Goal: Information Seeking & Learning: Check status

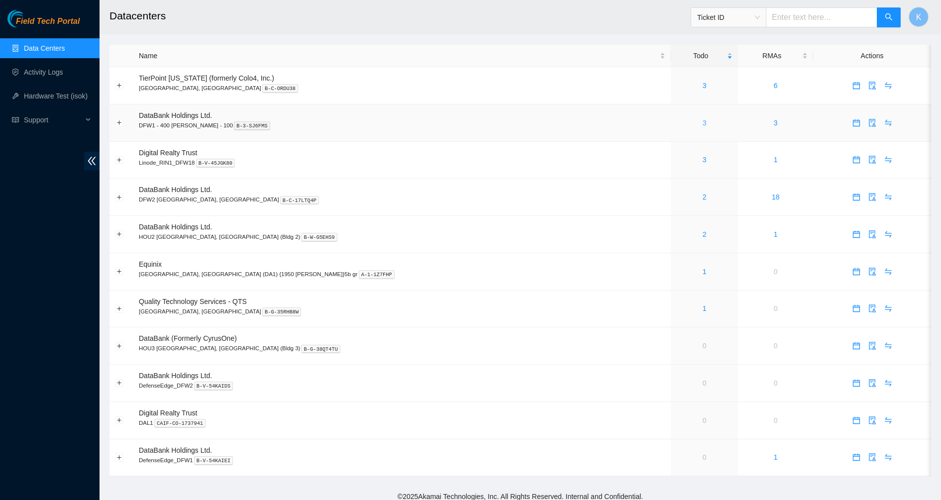
click at [702, 124] on link "3" at bounding box center [704, 123] width 4 height 8
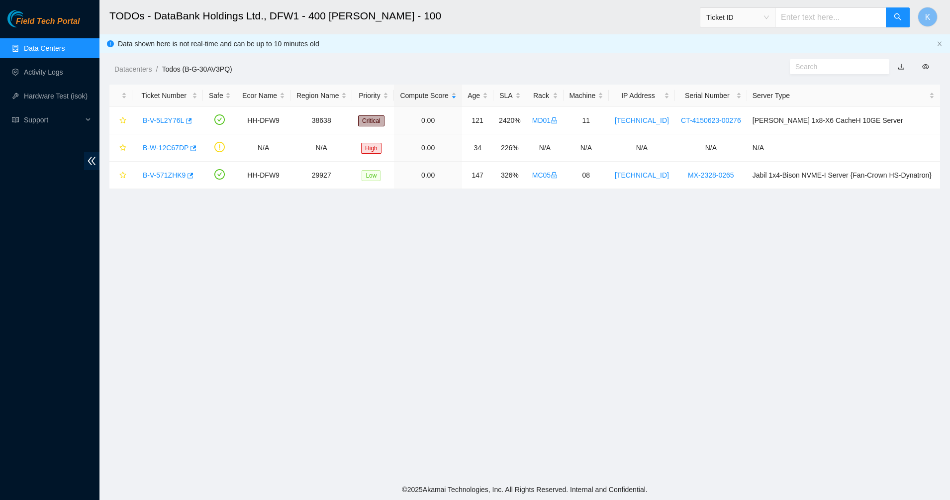
click at [28, 46] on link "Data Centers" at bounding box center [44, 48] width 41 height 8
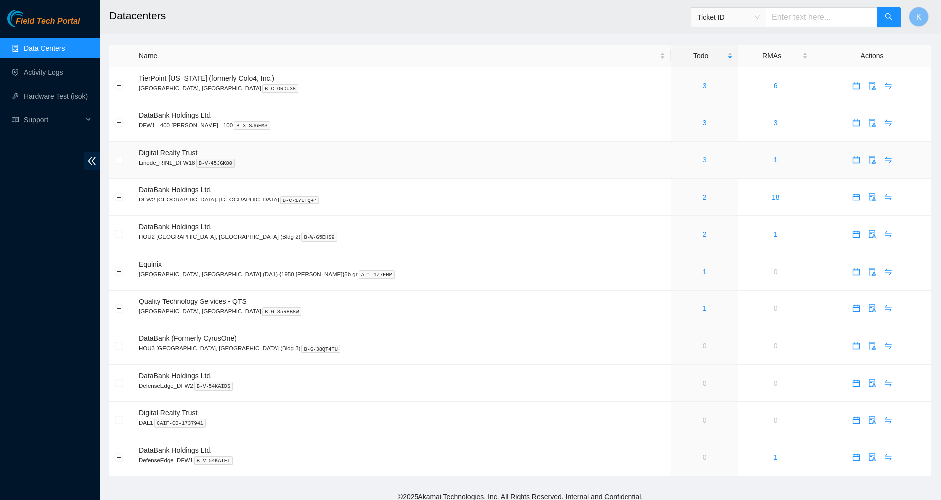
click at [702, 159] on link "3" at bounding box center [704, 160] width 4 height 8
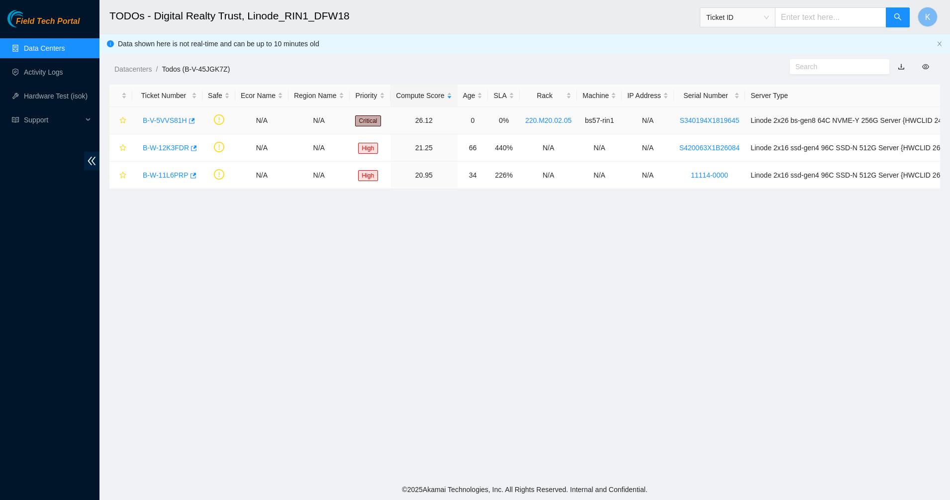
click at [168, 117] on link "B-V-5VVS81H" at bounding box center [165, 120] width 44 height 8
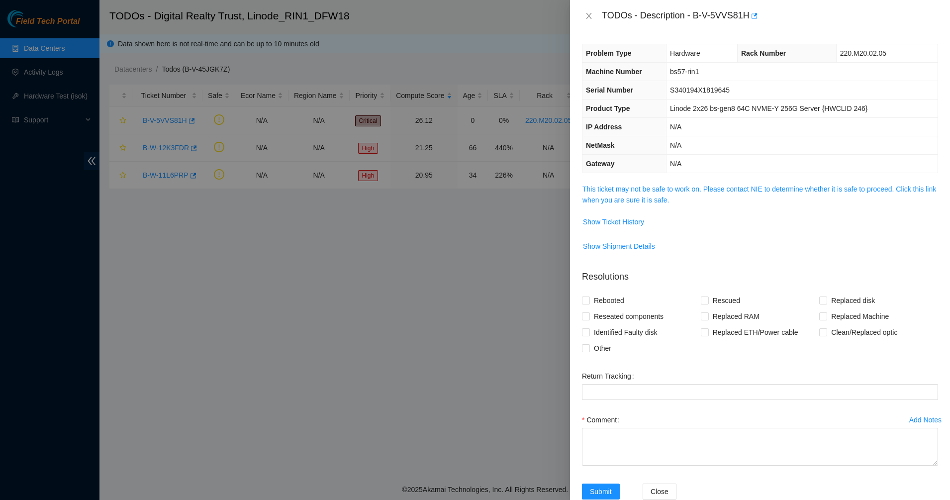
click at [568, 194] on div at bounding box center [475, 250] width 950 height 500
click at [808, 190] on link "This ticket may not be safe to work on. Please contact NIE to determine whether…" at bounding box center [759, 194] width 354 height 19
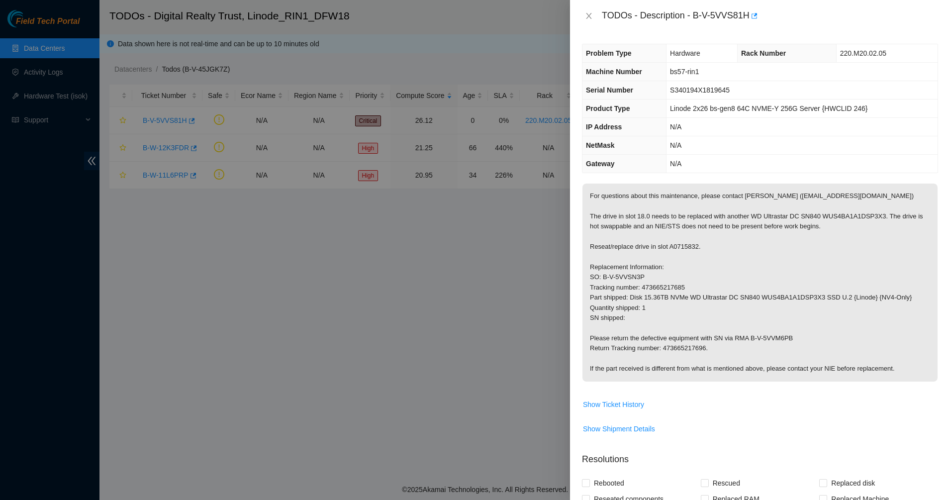
click at [724, 189] on p "For questions about this maintenance, please contact Alex Abelson (aabelson@aka…" at bounding box center [759, 283] width 355 height 198
click at [666, 195] on p "For questions about this maintenance, please contact Alex Abelson (aabelson@aka…" at bounding box center [759, 283] width 355 height 198
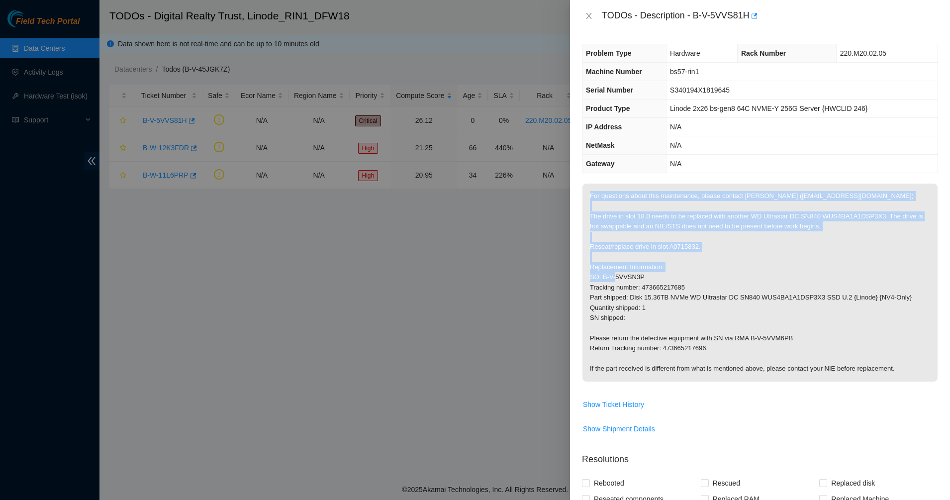
drag, startPoint x: 666, startPoint y: 195, endPoint x: 717, endPoint y: 280, distance: 98.4
click at [717, 280] on p "For questions about this maintenance, please contact Alex Abelson (aabelson@aka…" at bounding box center [759, 283] width 355 height 198
drag, startPoint x: 717, startPoint y: 280, endPoint x: 661, endPoint y: 208, distance: 91.0
click at [661, 208] on p "For questions about this maintenance, please contact Alex Abelson (aabelson@aka…" at bounding box center [759, 283] width 355 height 198
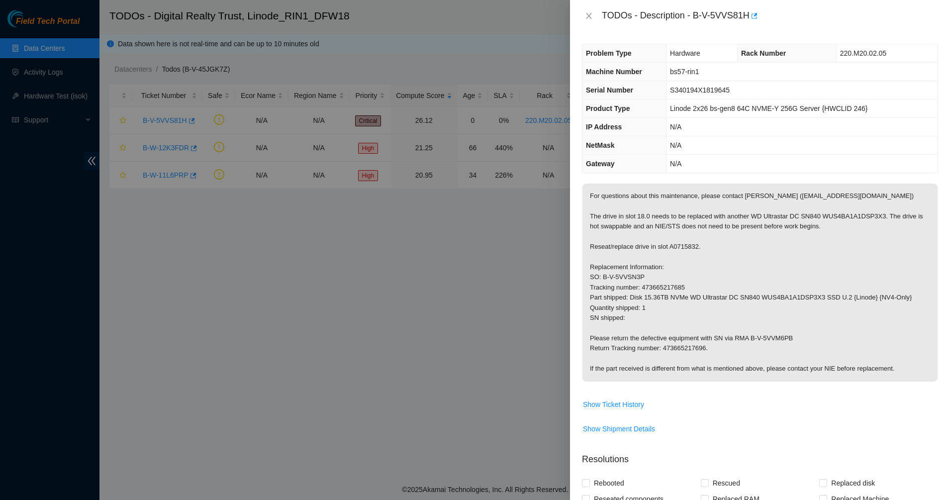
click at [661, 208] on p "For questions about this maintenance, please contact Alex Abelson (aabelson@aka…" at bounding box center [759, 283] width 355 height 198
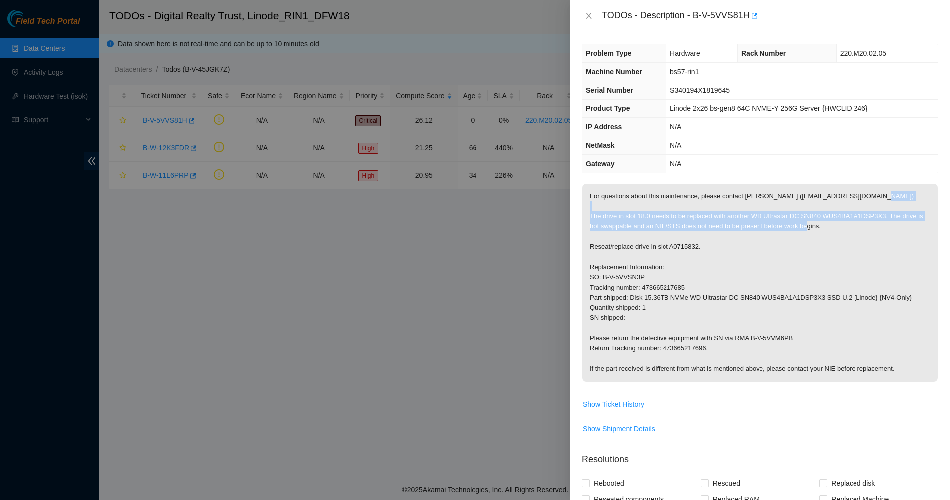
click at [661, 208] on p "For questions about this maintenance, please contact Alex Abelson (aabelson@aka…" at bounding box center [759, 283] width 355 height 198
click at [665, 217] on p "For questions about this maintenance, please contact Alex Abelson (aabelson@aka…" at bounding box center [759, 283] width 355 height 198
drag, startPoint x: 658, startPoint y: 205, endPoint x: 717, endPoint y: 229, distance: 63.6
click at [717, 229] on p "For questions about this maintenance, please contact Alex Abelson (aabelson@aka…" at bounding box center [759, 283] width 355 height 198
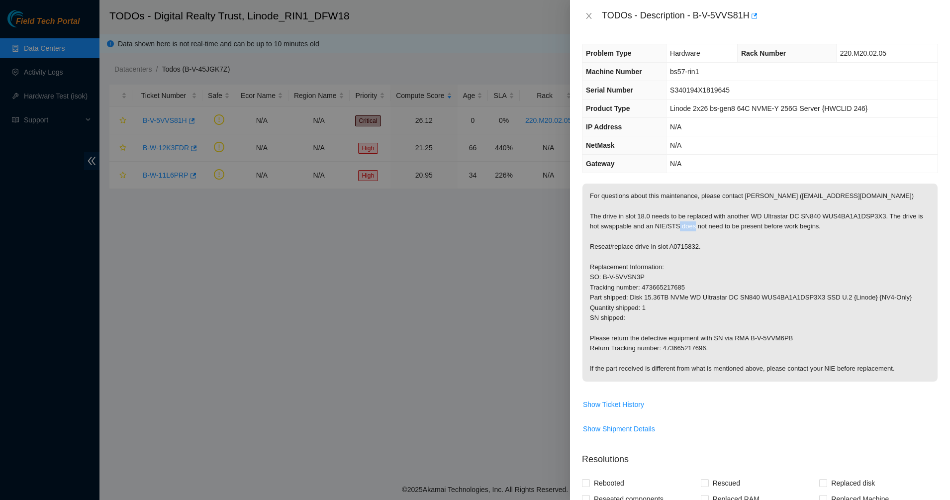
click at [717, 229] on p "For questions about this maintenance, please contact Alex Abelson (aabelson@aka…" at bounding box center [759, 283] width 355 height 198
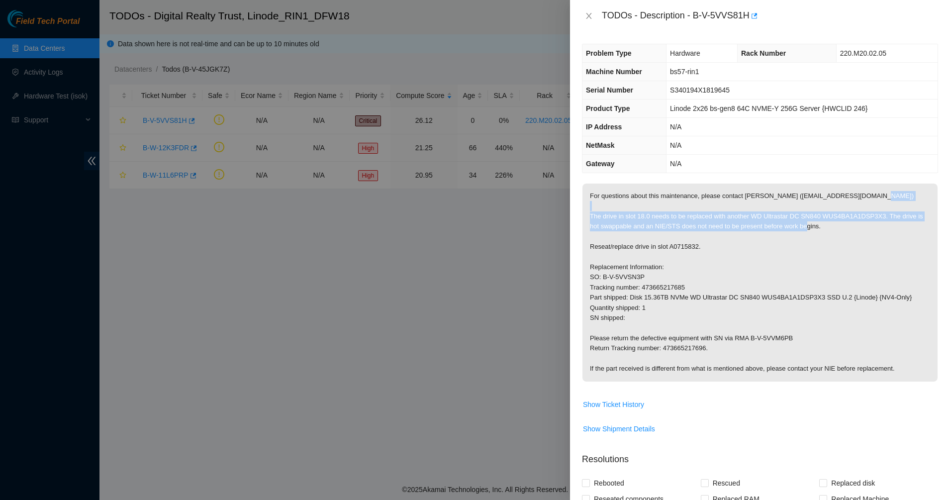
click at [717, 229] on p "For questions about this maintenance, please contact Alex Abelson (aabelson@aka…" at bounding box center [759, 283] width 355 height 198
click at [687, 225] on p "For questions about this maintenance, please contact Alex Abelson (aabelson@aka…" at bounding box center [759, 283] width 355 height 198
drag, startPoint x: 671, startPoint y: 218, endPoint x: 688, endPoint y: 236, distance: 25.3
click at [688, 236] on p "For questions about this maintenance, please contact Alex Abelson (aabelson@aka…" at bounding box center [759, 283] width 355 height 198
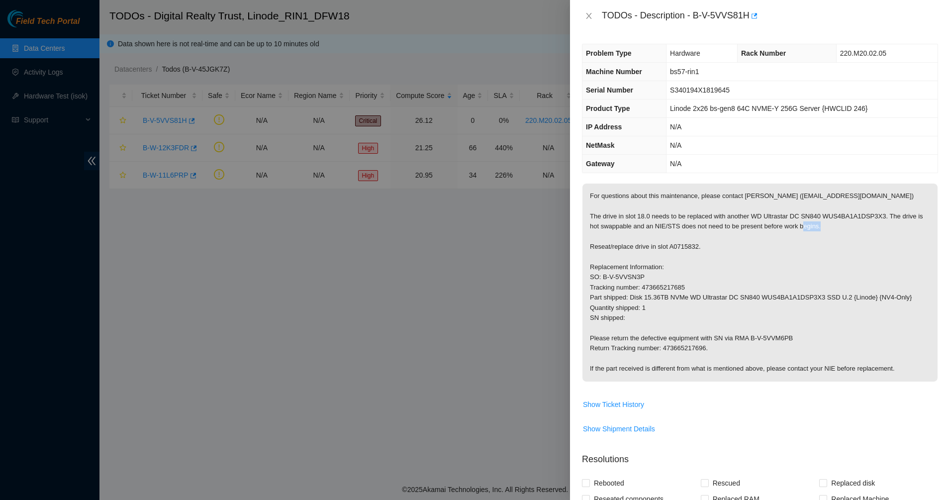
click at [688, 236] on p "For questions about this maintenance, please contact Alex Abelson (aabelson@aka…" at bounding box center [759, 283] width 355 height 198
click at [697, 230] on p "For questions about this maintenance, please contact Alex Abelson (aabelson@aka…" at bounding box center [759, 283] width 355 height 198
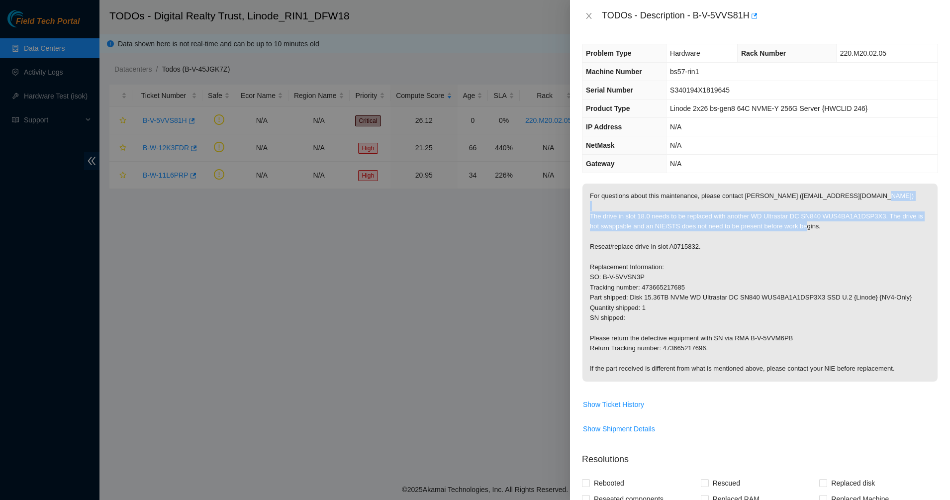
click at [697, 230] on p "For questions about this maintenance, please contact Alex Abelson (aabelson@aka…" at bounding box center [759, 283] width 355 height 198
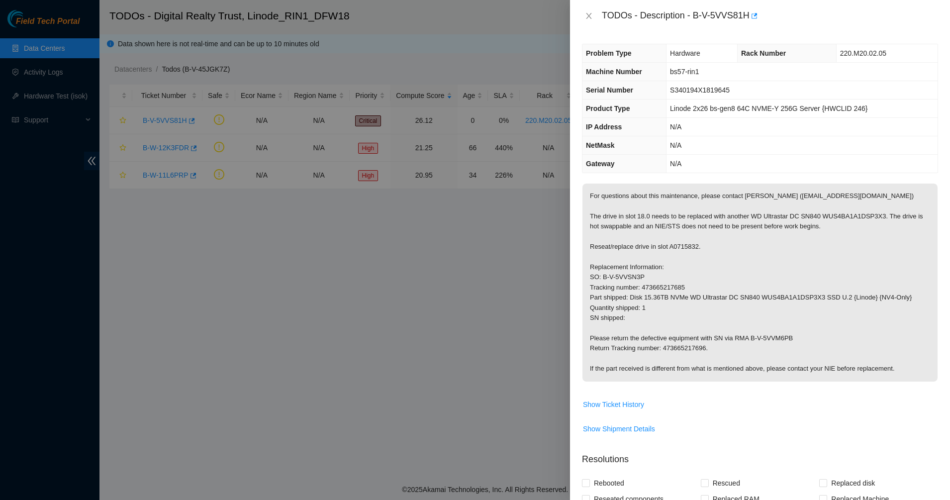
click at [674, 244] on p "For questions about this maintenance, please contact Alex Abelson (aabelson@aka…" at bounding box center [759, 283] width 355 height 198
click at [646, 221] on p "For questions about this maintenance, please contact Alex Abelson (aabelson@aka…" at bounding box center [759, 283] width 355 height 198
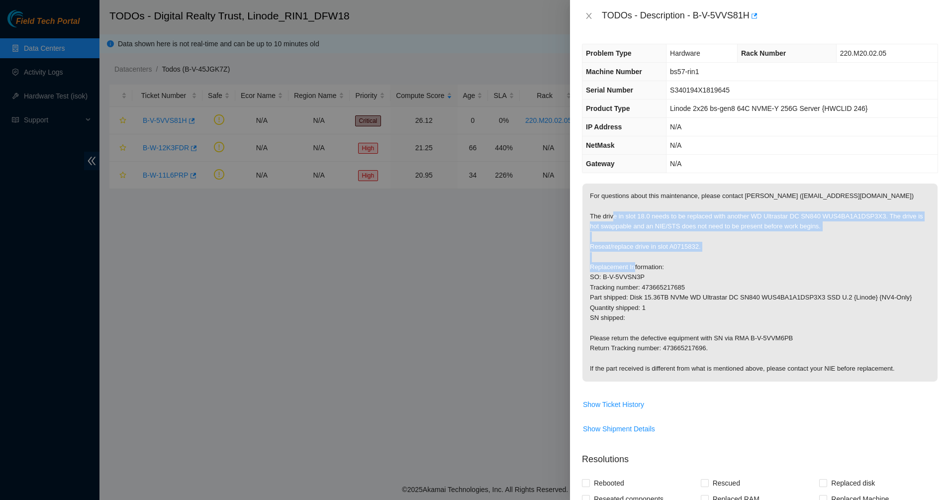
drag, startPoint x: 646, startPoint y: 221, endPoint x: 719, endPoint y: 263, distance: 84.6
click at [719, 263] on p "For questions about this maintenance, please contact Alex Abelson (aabelson@aka…" at bounding box center [759, 283] width 355 height 198
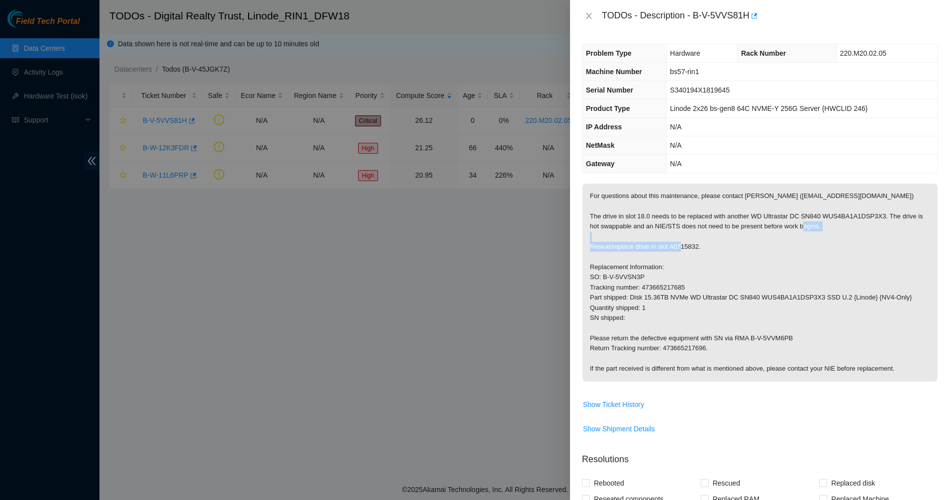
click at [671, 223] on p "For questions about this maintenance, please contact Alex Abelson (aabelson@aka…" at bounding box center [759, 283] width 355 height 198
click at [670, 223] on p "For questions about this maintenance, please contact Alex Abelson (aabelson@aka…" at bounding box center [759, 283] width 355 height 198
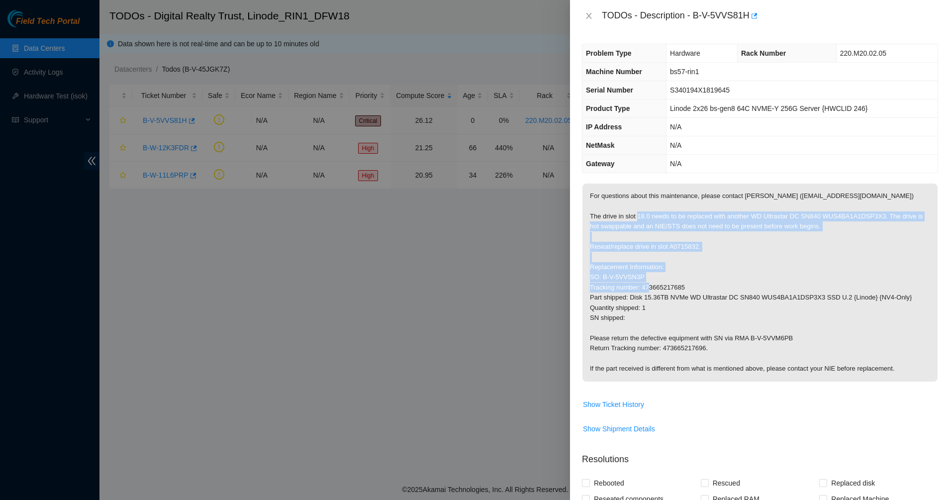
drag, startPoint x: 680, startPoint y: 247, endPoint x: 702, endPoint y: 283, distance: 42.7
click at [702, 283] on p "For questions about this maintenance, please contact Alex Abelson (aabelson@aka…" at bounding box center [759, 283] width 355 height 198
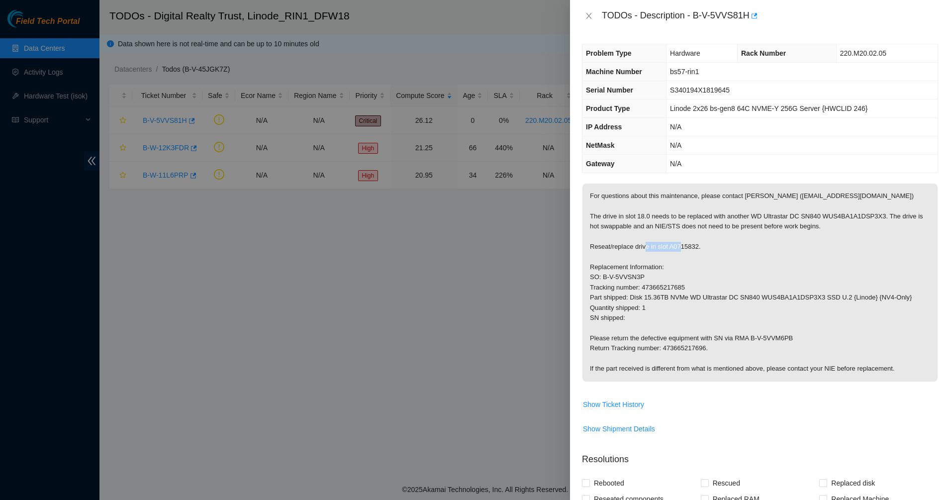
click at [665, 244] on p "For questions about this maintenance, please contact Alex Abelson (aabelson@aka…" at bounding box center [759, 283] width 355 height 198
click at [740, 331] on p "For questions about this maintenance, please contact Alex Abelson (aabelson@aka…" at bounding box center [759, 283] width 355 height 198
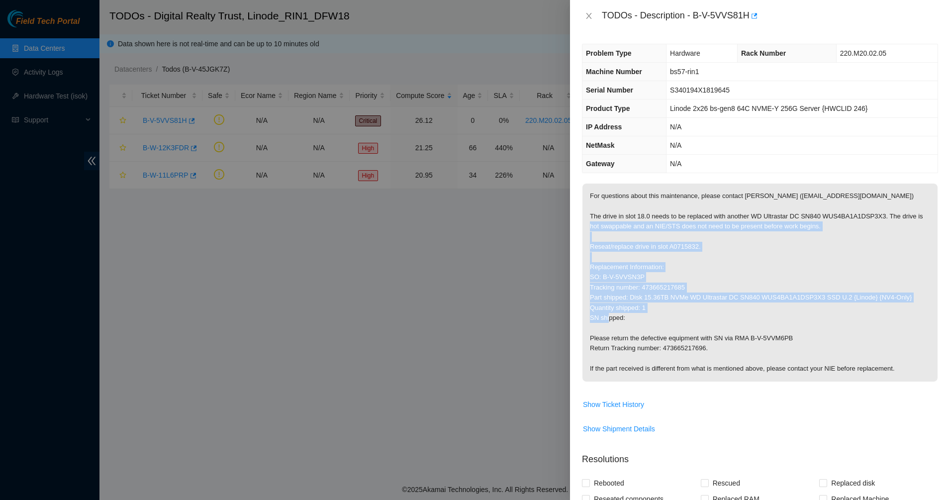
drag, startPoint x: 729, startPoint y: 321, endPoint x: 619, endPoint y: 222, distance: 148.3
click at [619, 222] on p "For questions about this maintenance, please contact Alex Abelson (aabelson@aka…" at bounding box center [759, 283] width 355 height 198
drag, startPoint x: 619, startPoint y: 222, endPoint x: 712, endPoint y: 345, distance: 153.7
click at [712, 345] on p "For questions about this maintenance, please contact Alex Abelson (aabelson@aka…" at bounding box center [759, 283] width 355 height 198
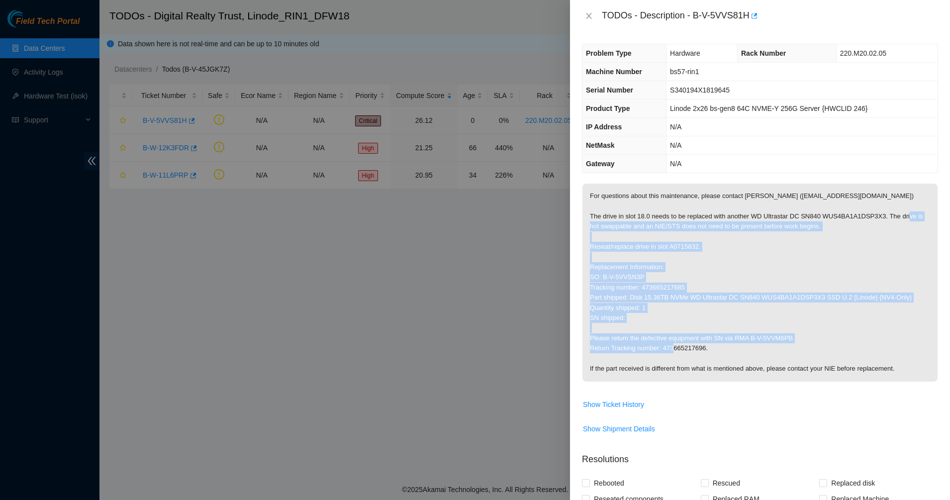
click at [712, 345] on p "For questions about this maintenance, please contact Alex Abelson (aabelson@aka…" at bounding box center [759, 283] width 355 height 198
drag, startPoint x: 712, startPoint y: 345, endPoint x: 637, endPoint y: 225, distance: 141.0
click at [637, 225] on p "For questions about this maintenance, please contact Alex Abelson (aabelson@aka…" at bounding box center [759, 283] width 355 height 198
drag, startPoint x: 637, startPoint y: 225, endPoint x: 850, endPoint y: 370, distance: 257.2
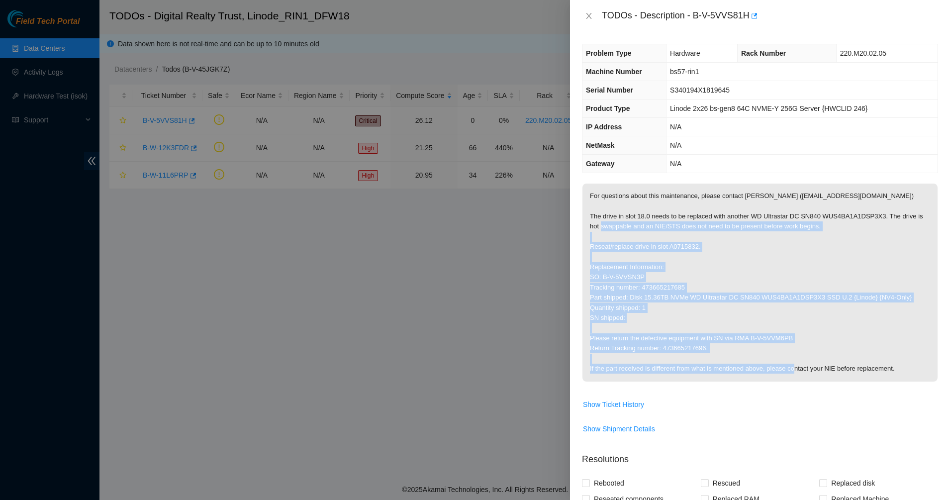
click at [819, 375] on p "For questions about this maintenance, please contact Alex Abelson (aabelson@aka…" at bounding box center [759, 283] width 355 height 198
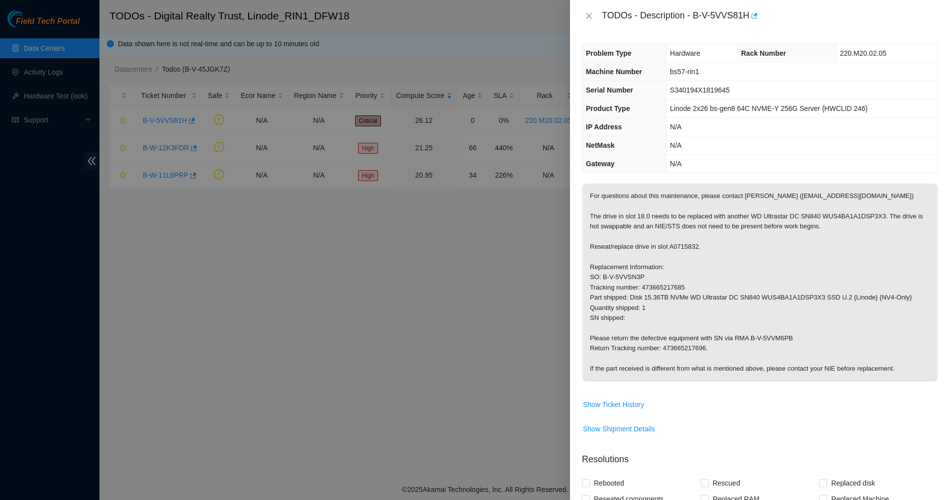
click at [852, 370] on p "For questions about this maintenance, please contact Alex Abelson (aabelson@aka…" at bounding box center [759, 283] width 355 height 198
click at [862, 370] on p "For questions about this maintenance, please contact Alex Abelson (aabelson@aka…" at bounding box center [759, 283] width 355 height 198
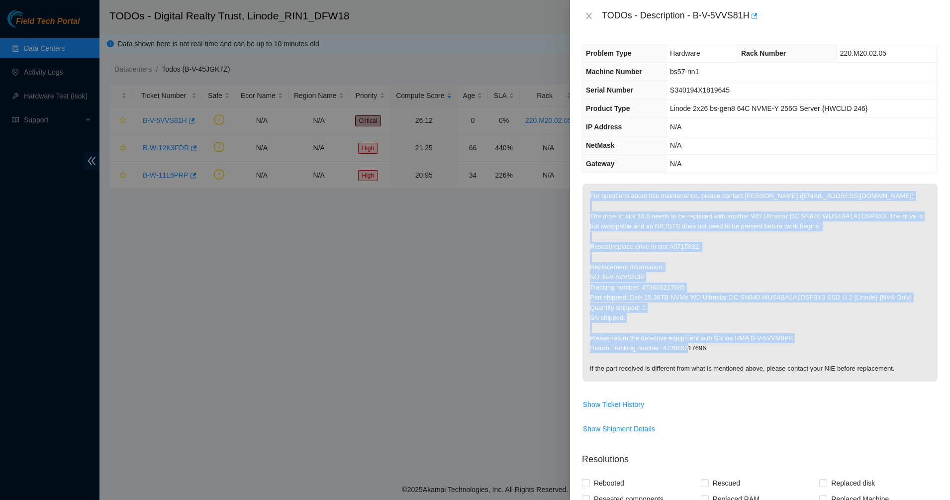
click at [862, 370] on p "For questions about this maintenance, please contact Alex Abelson (aabelson@aka…" at bounding box center [759, 283] width 355 height 198
click at [892, 367] on p "For questions about this maintenance, please contact Alex Abelson (aabelson@aka…" at bounding box center [759, 283] width 355 height 198
click at [898, 367] on p "For questions about this maintenance, please contact Alex Abelson (aabelson@aka…" at bounding box center [759, 283] width 355 height 198
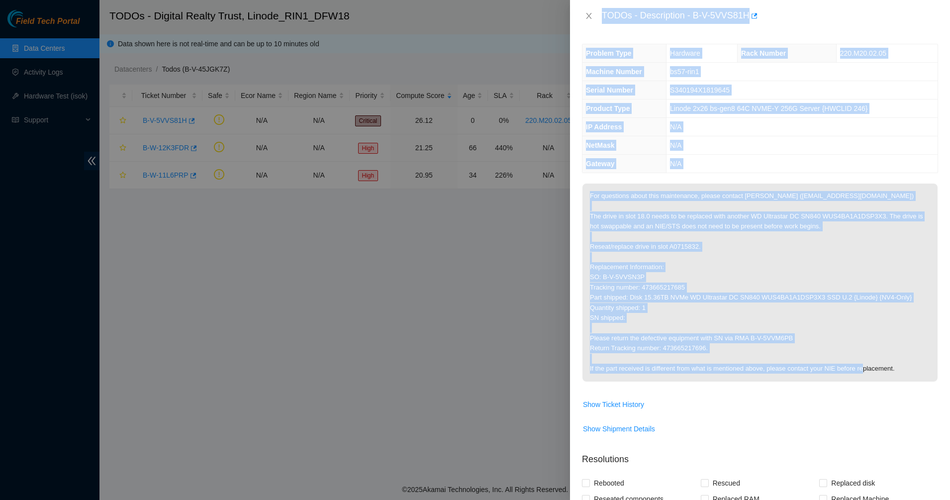
drag, startPoint x: 898, startPoint y: 367, endPoint x: 568, endPoint y: 181, distance: 379.3
click at [568, 181] on div "TODOs - Description - B-V-5VVS81H Problem Type Hardware Rack Number 220.M20.02.…" at bounding box center [475, 250] width 950 height 500
click at [667, 165] on th "Gateway" at bounding box center [624, 164] width 84 height 18
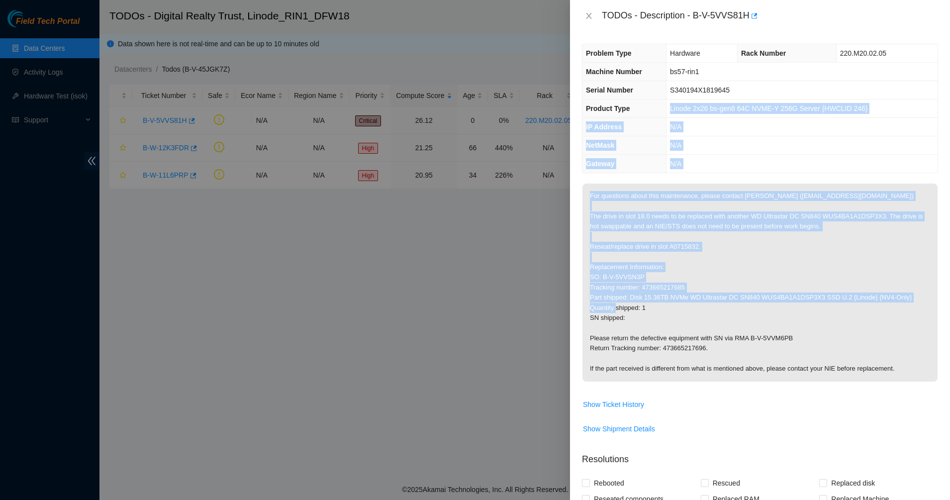
drag, startPoint x: 768, startPoint y: 259, endPoint x: 814, endPoint y: 313, distance: 71.6
click at [814, 313] on div "Problem Type Hardware Rack Number 220.M20.02.05 Machine Number bs57-rin1 Serial…" at bounding box center [760, 266] width 380 height 468
click at [814, 313] on p "For questions about this maintenance, please contact Alex Abelson (aabelson@aka…" at bounding box center [759, 283] width 355 height 198
drag, startPoint x: 763, startPoint y: 231, endPoint x: 722, endPoint y: 179, distance: 66.7
click at [722, 179] on div "Problem Type Hardware Rack Number 220.M20.02.05 Machine Number bs57-rin1 Serial…" at bounding box center [760, 266] width 380 height 468
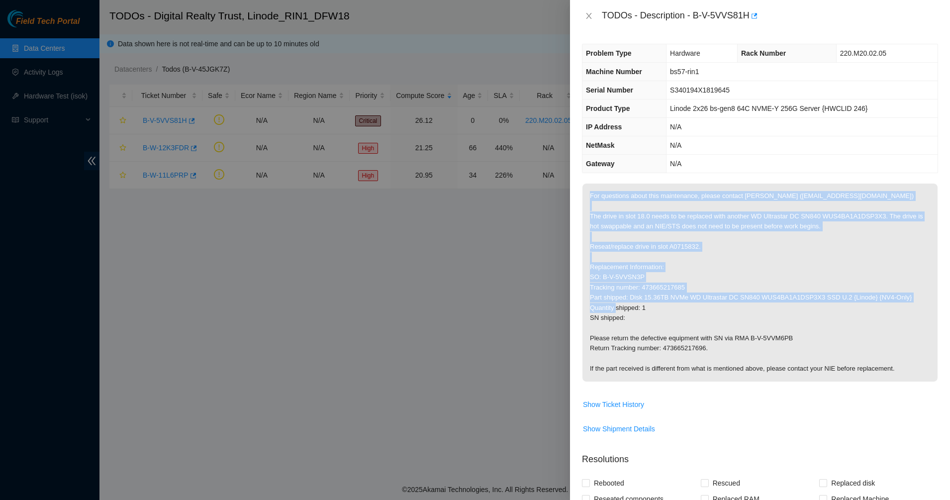
click at [722, 179] on div "Problem Type Hardware Rack Number 220.M20.02.05 Machine Number bs57-rin1 Serial…" at bounding box center [760, 266] width 380 height 468
drag, startPoint x: 722, startPoint y: 179, endPoint x: 888, endPoint y: 360, distance: 245.4
click at [888, 360] on div "Problem Type Hardware Rack Number 220.M20.02.05 Machine Number bs57-rin1 Serial…" at bounding box center [760, 266] width 380 height 468
click at [888, 360] on p "For questions about this maintenance, please contact Alex Abelson (aabelson@aka…" at bounding box center [759, 283] width 355 height 198
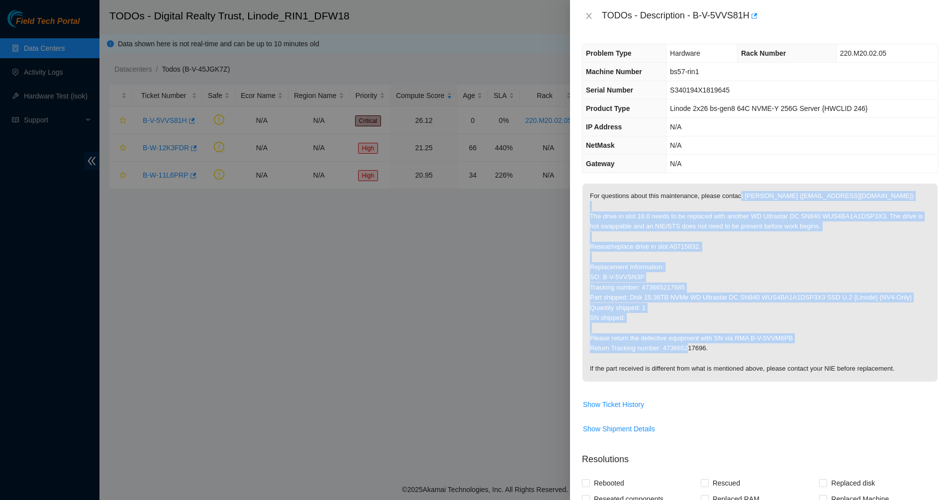
drag, startPoint x: 773, startPoint y: 237, endPoint x: 735, endPoint y: 192, distance: 59.0
click at [738, 195] on p "For questions about this maintenance, please contact Alex Abelson (aabelson@aka…" at bounding box center [759, 283] width 355 height 198
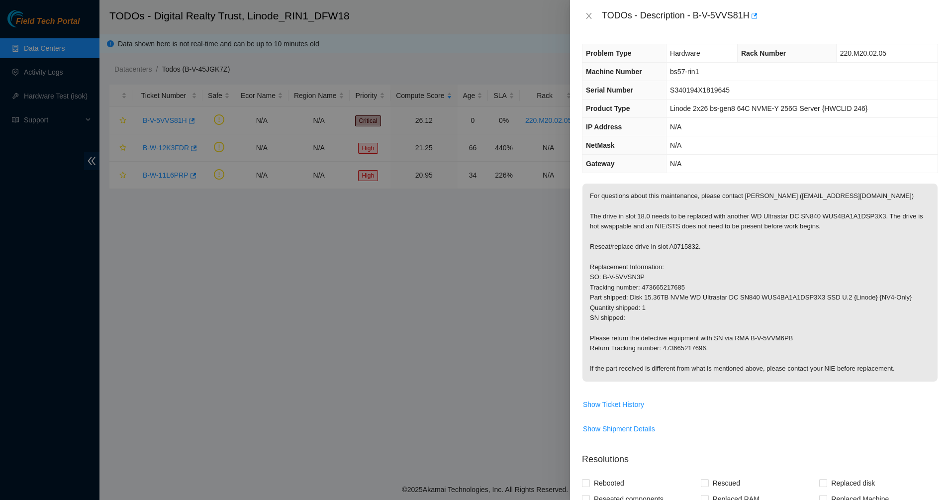
click at [735, 192] on p "For questions about this maintenance, please contact Alex Abelson (aabelson@aka…" at bounding box center [759, 283] width 355 height 198
drag, startPoint x: 735, startPoint y: 192, endPoint x: 751, endPoint y: 98, distance: 94.5
click at [735, 191] on p "For questions about this maintenance, please contact Alex Abelson (aabelson@aka…" at bounding box center [759, 283] width 355 height 198
click at [751, 98] on td "S340194X1819645" at bounding box center [802, 90] width 271 height 18
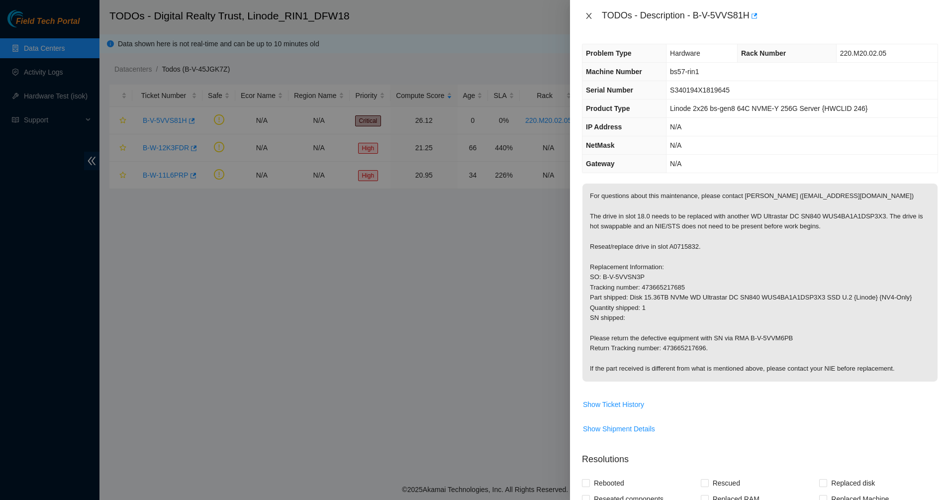
click at [583, 16] on button "Close" at bounding box center [589, 15] width 14 height 9
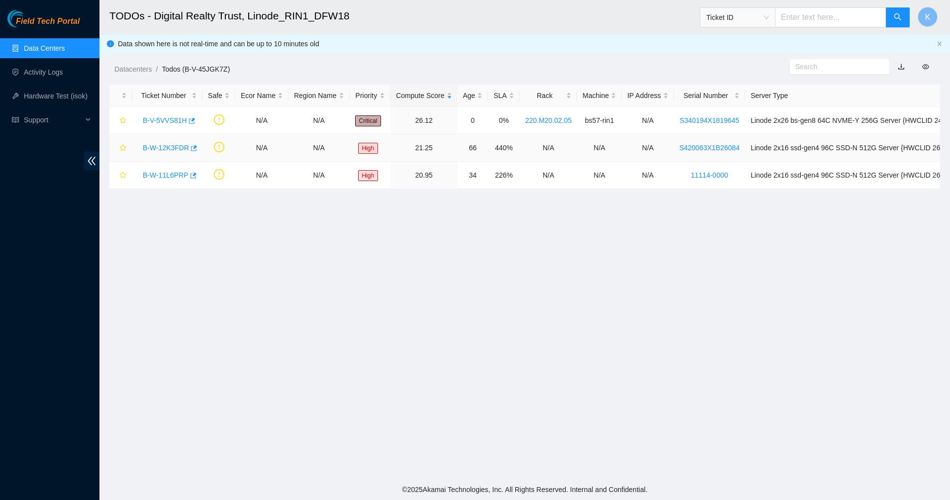
click at [181, 151] on link "B-W-12K3FDR" at bounding box center [166, 148] width 46 height 8
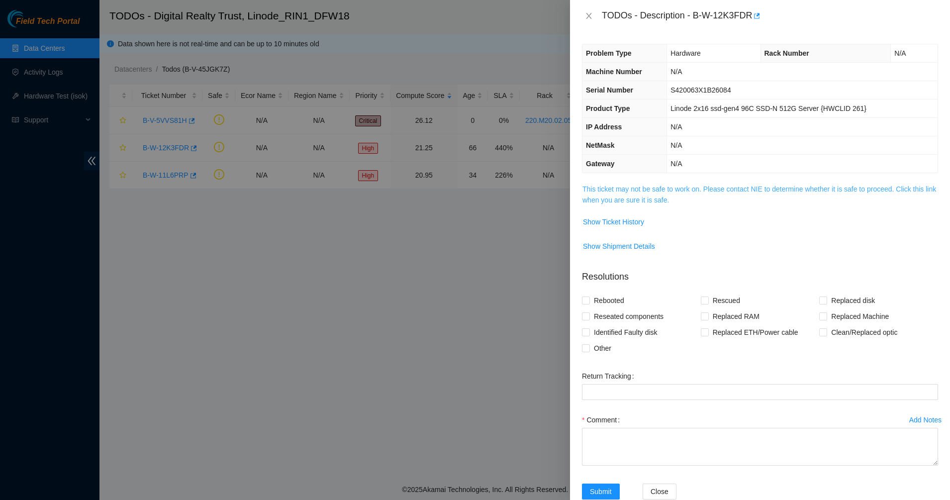
click at [646, 191] on link "This ticket may not be safe to work on. Please contact NIE to determine whether…" at bounding box center [759, 194] width 354 height 19
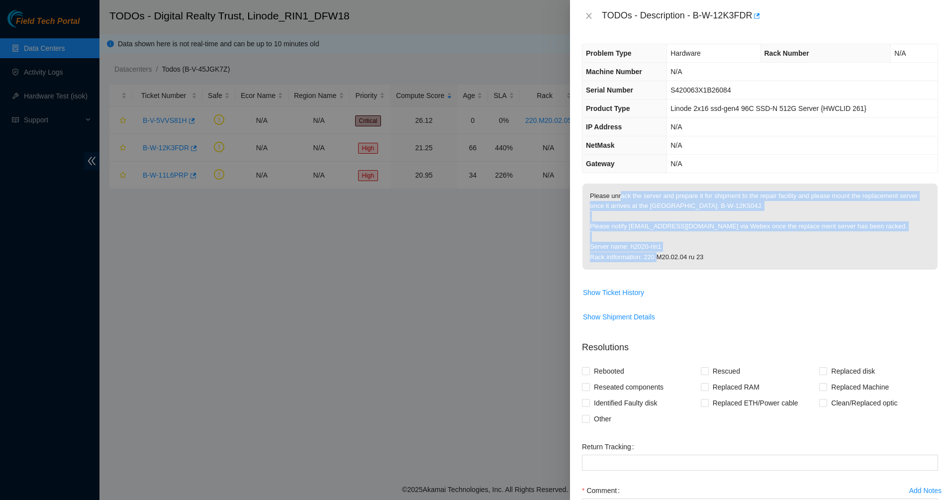
drag, startPoint x: 621, startPoint y: 198, endPoint x: 750, endPoint y: 264, distance: 144.6
click at [750, 264] on p "Please unrack the server and prepare it for shipment to the repair facility and…" at bounding box center [759, 227] width 355 height 86
drag, startPoint x: 750, startPoint y: 264, endPoint x: 591, endPoint y: 182, distance: 178.2
click at [591, 182] on div "Problem Type Hardware Rack Number N/A Machine Number N/A Serial Number S420063X…" at bounding box center [760, 266] width 380 height 468
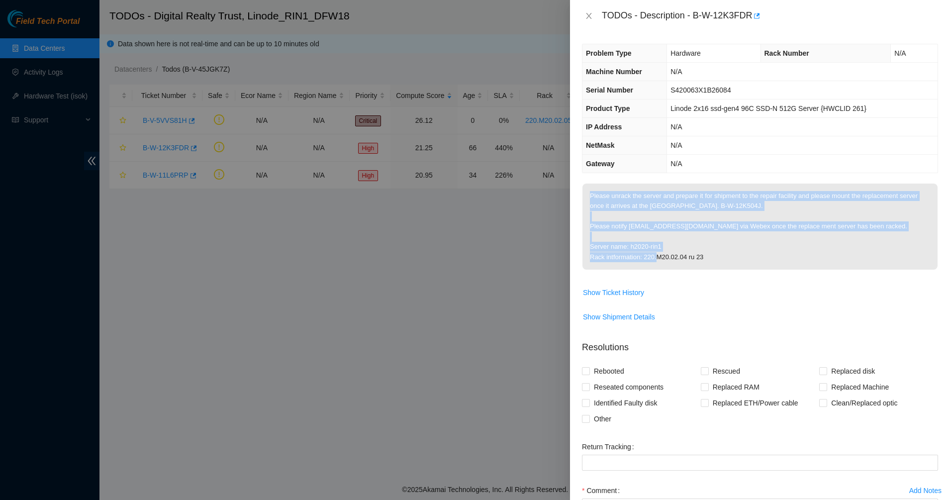
click at [591, 182] on div "Problem Type Hardware Rack Number N/A Machine Number N/A Serial Number S420063X…" at bounding box center [760, 266] width 380 height 468
drag, startPoint x: 755, startPoint y: 247, endPoint x: 884, endPoint y: 274, distance: 132.7
click at [884, 274] on span "Please unrack the server and prepare it for shipment to the repair facility and…" at bounding box center [759, 230] width 355 height 93
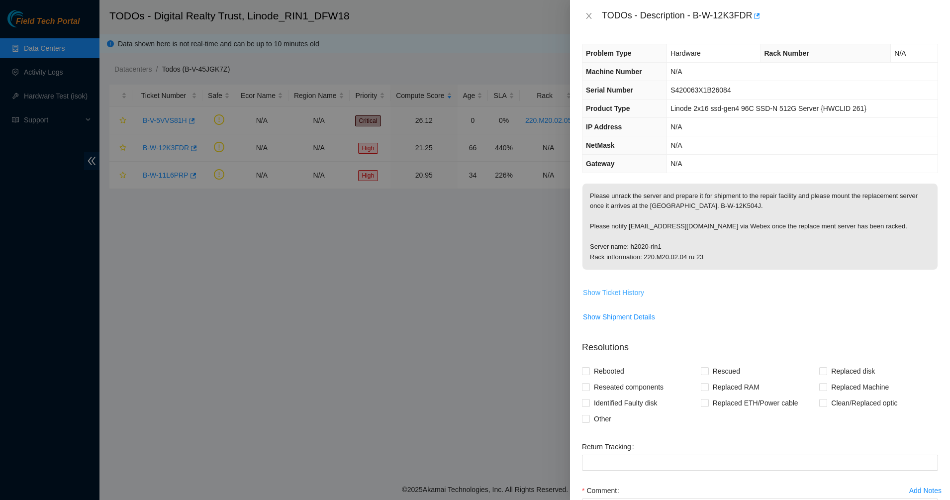
click at [606, 291] on span "Show Ticket History" at bounding box center [613, 292] width 61 height 11
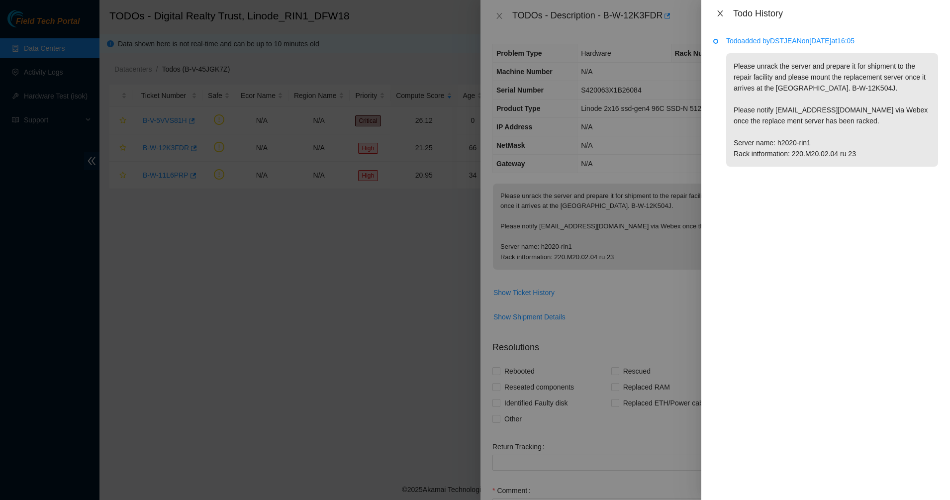
click at [718, 9] on button "Close" at bounding box center [720, 13] width 14 height 9
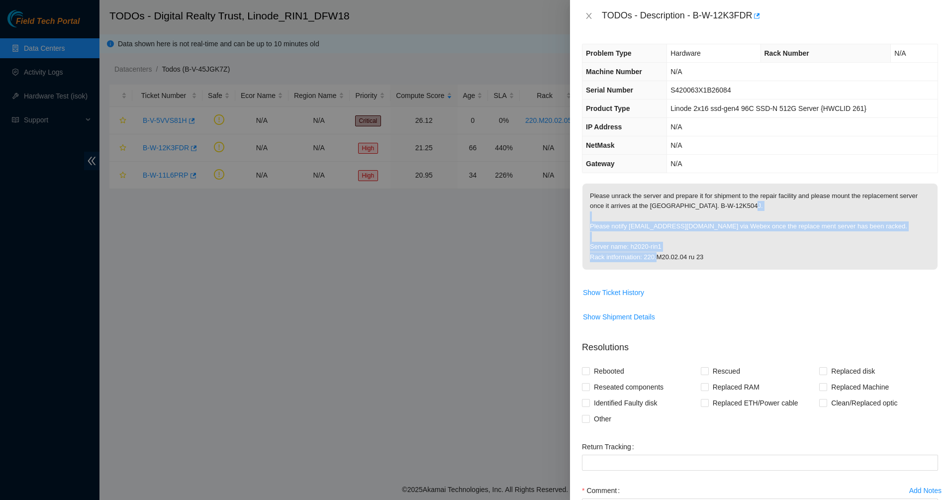
drag, startPoint x: 688, startPoint y: 255, endPoint x: 709, endPoint y: 264, distance: 22.3
click at [709, 264] on p "Please unrack the server and prepare it for shipment to the repair facility and…" at bounding box center [759, 227] width 355 height 86
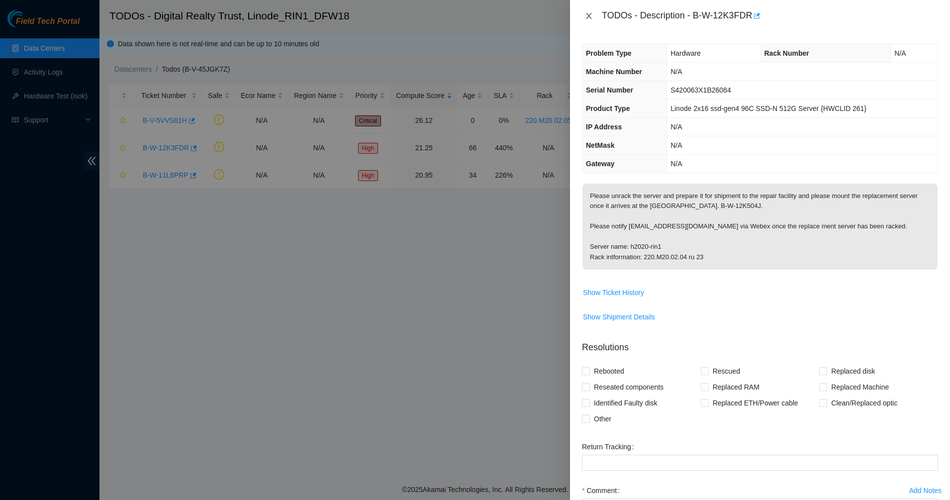
click at [585, 13] on icon "close" at bounding box center [589, 16] width 8 height 8
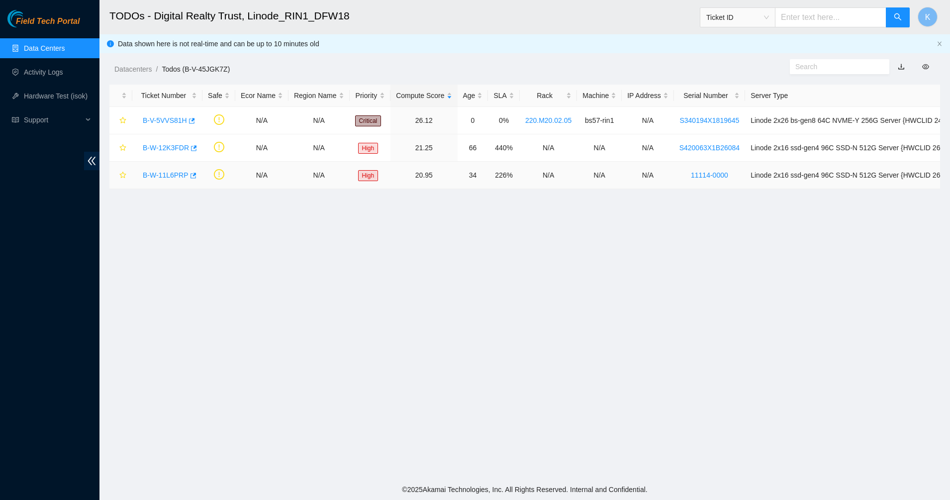
click at [161, 173] on link "B-W-11L6PRP" at bounding box center [166, 175] width 46 height 8
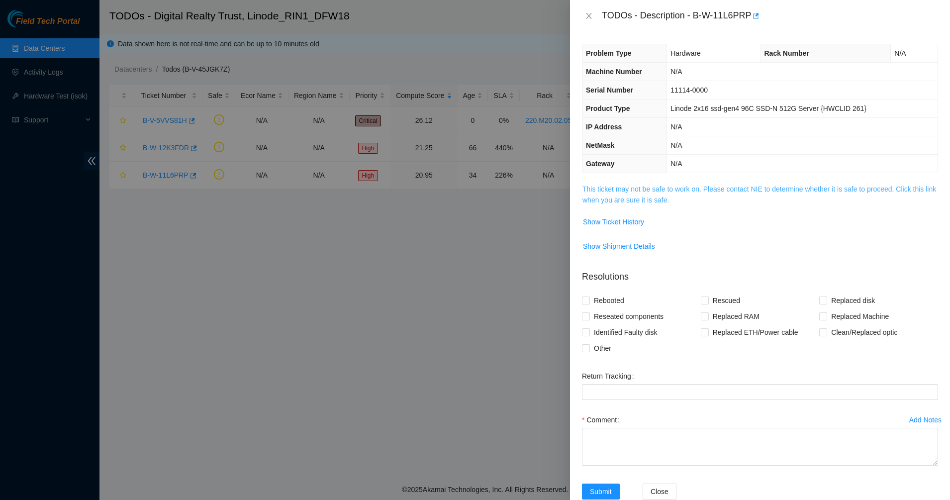
click at [637, 186] on link "This ticket may not be safe to work on. Please contact NIE to determine whether…" at bounding box center [759, 194] width 354 height 19
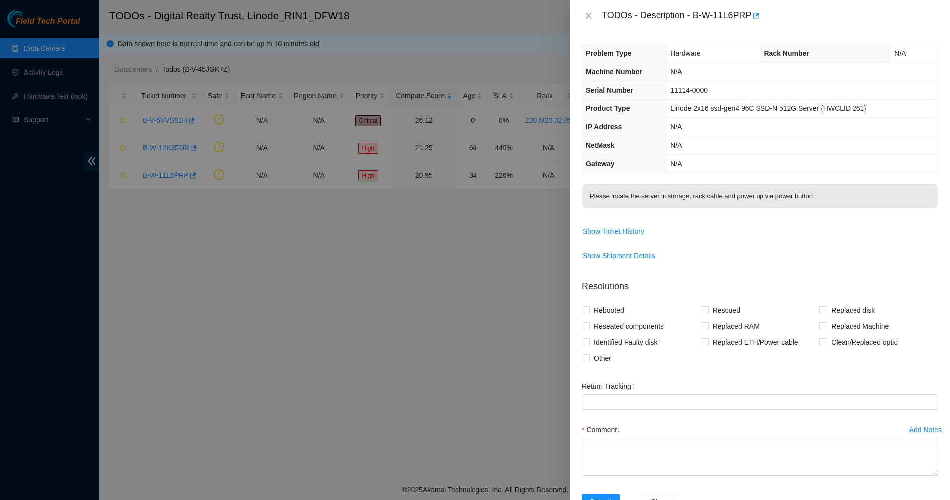
click at [636, 199] on p "Please locate the server in storage, rack cable and power up via power button" at bounding box center [759, 196] width 355 height 25
click at [650, 135] on th "IP Address" at bounding box center [624, 127] width 85 height 18
click at [588, 20] on div "TODOs - Description - B-W-11L6PRP" at bounding box center [760, 16] width 356 height 16
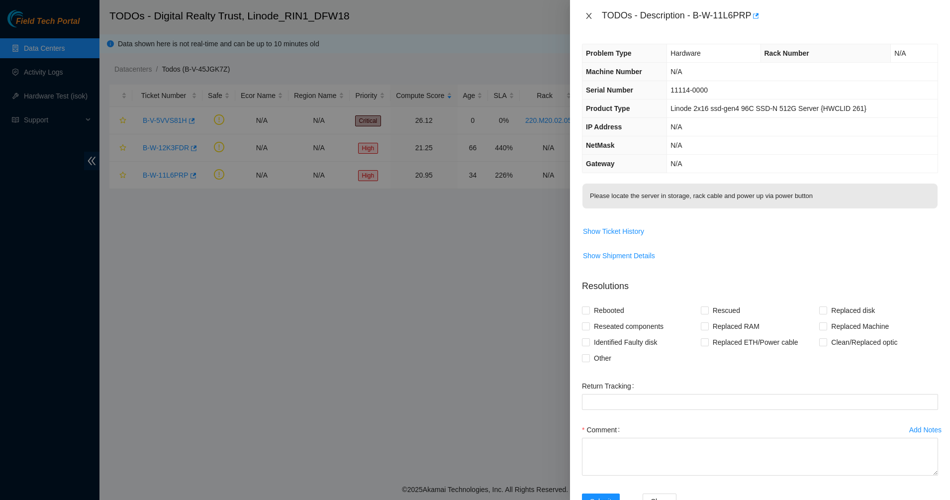
click at [589, 17] on icon "close" at bounding box center [589, 16] width 8 height 8
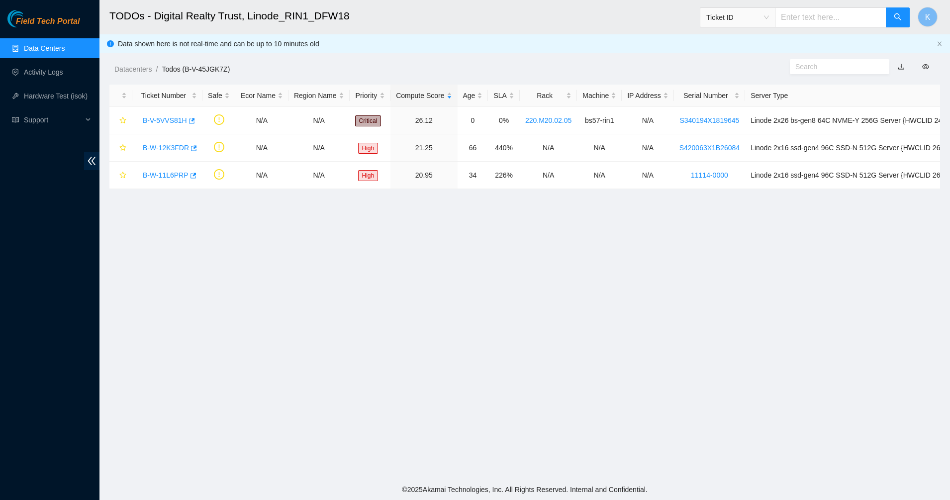
click at [24, 47] on link "Data Centers" at bounding box center [44, 48] width 41 height 8
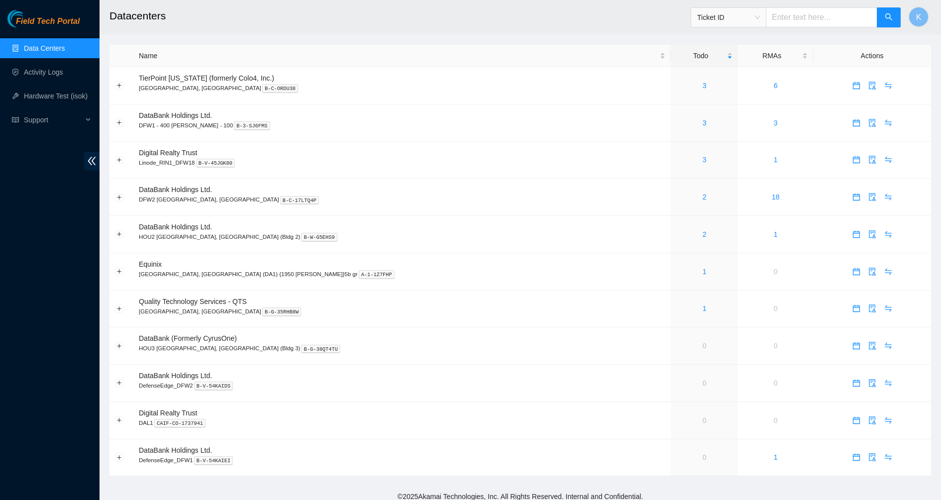
click at [788, 21] on input "text" at bounding box center [821, 17] width 111 height 20
paste input "B-V-5WELLYL"
type input "B-V-5WELLYL"
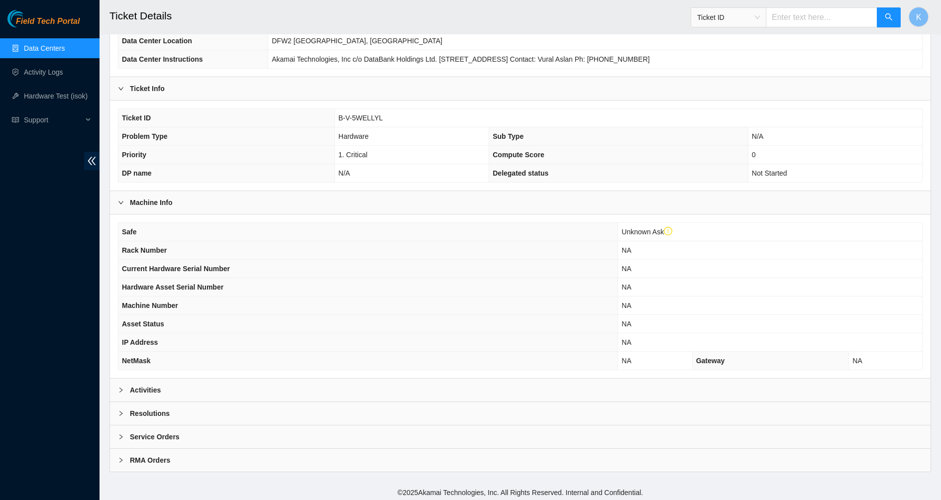
scroll to position [139, 0]
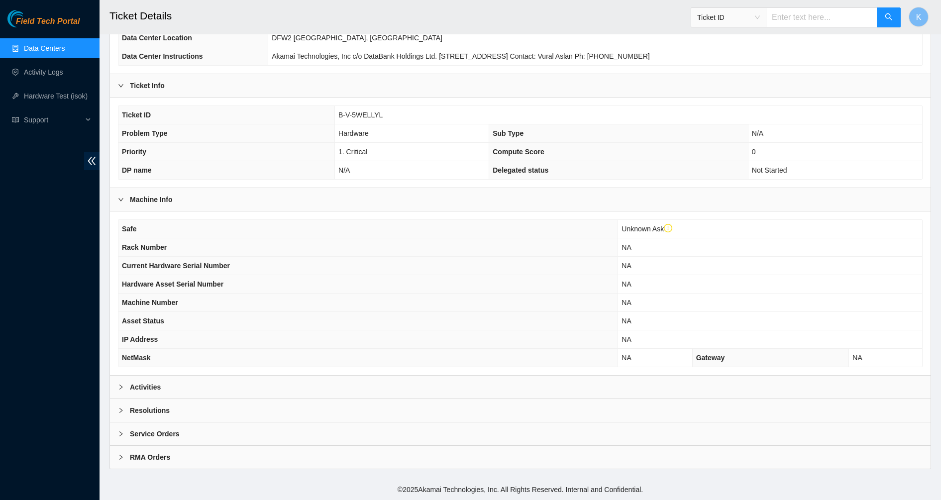
click at [181, 385] on div "Activities" at bounding box center [520, 387] width 820 height 23
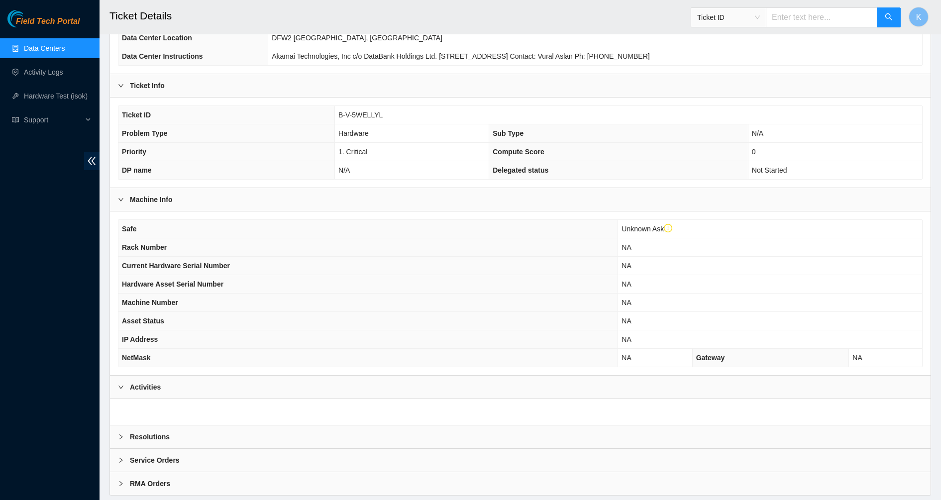
click at [153, 439] on b "Resolutions" at bounding box center [150, 436] width 40 height 11
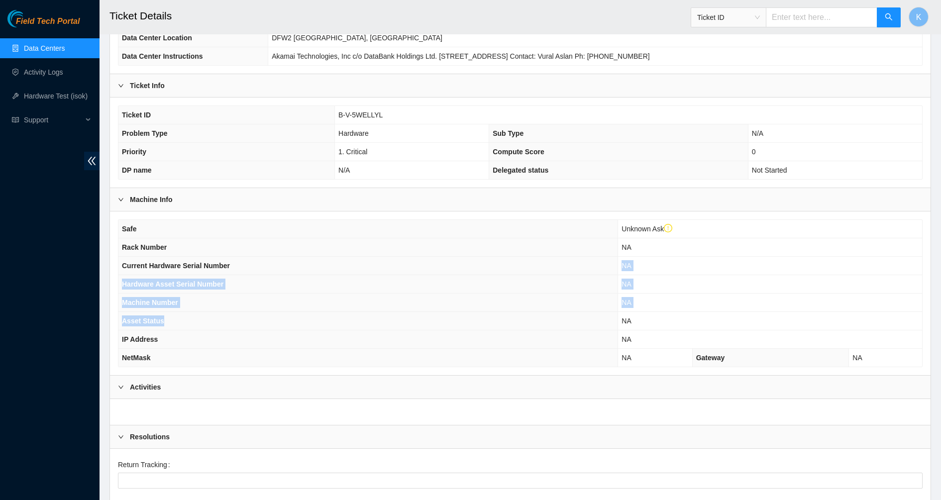
drag, startPoint x: 349, startPoint y: 269, endPoint x: 464, endPoint y: 319, distance: 125.7
click at [464, 319] on tbody "Safe Unknown Ask Rack Number NA Current Hardware Serial Number NA Hardware Asse…" at bounding box center [519, 293] width 803 height 147
click at [464, 319] on th "Asset Status" at bounding box center [367, 321] width 499 height 18
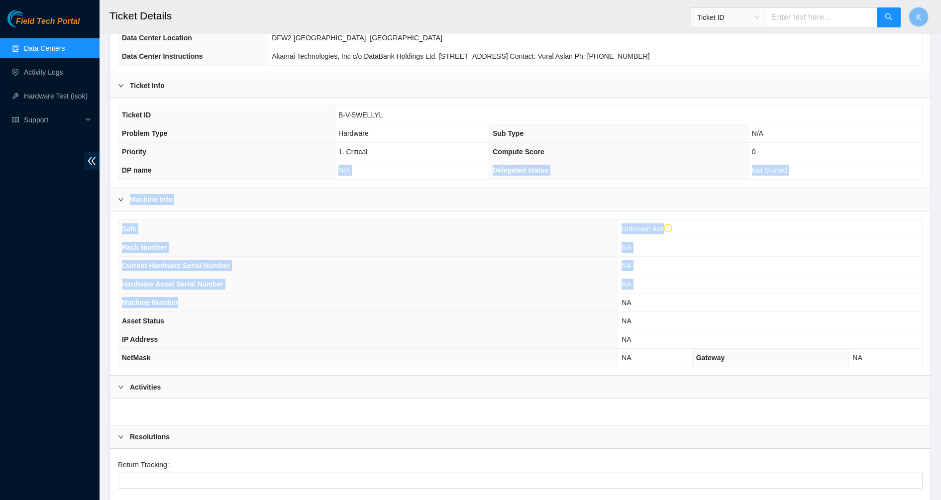
drag, startPoint x: 446, startPoint y: 300, endPoint x: 272, endPoint y: 150, distance: 230.3
click at [278, 158] on div "Data Center Info Data Center ID B-C-17LTQ4O Data Center Name DataBank Holdings …" at bounding box center [519, 307] width 821 height 695
click at [272, 150] on th "Priority" at bounding box center [226, 152] width 216 height 18
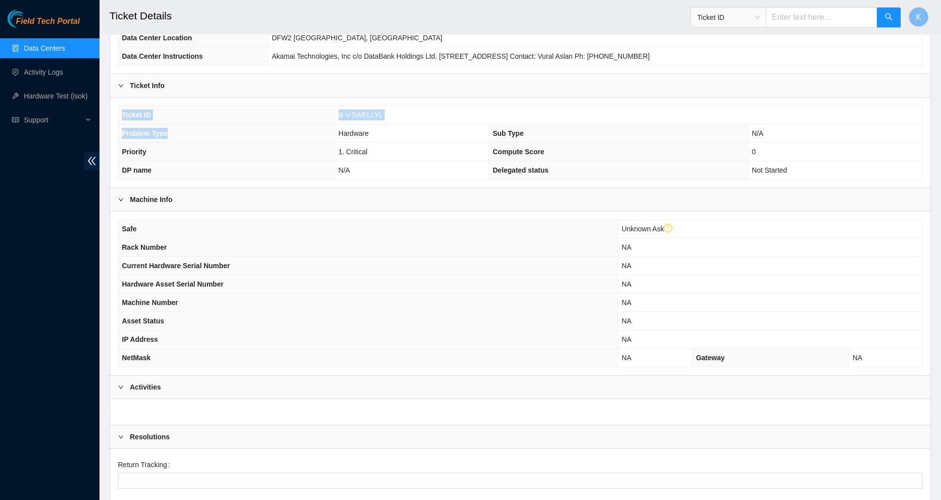
drag, startPoint x: 285, startPoint y: 132, endPoint x: 442, endPoint y: 185, distance: 165.3
click at [442, 185] on div "Ticket ID B-V-5WELLYL Problem Type Hardware Sub Type N/A Priority 1. Critical C…" at bounding box center [520, 142] width 820 height 90
drag, startPoint x: 408, startPoint y: 172, endPoint x: 338, endPoint y: 153, distance: 73.1
click at [342, 155] on tbody "Ticket ID B-V-5WELLYL Problem Type Hardware Sub Type N/A Priority 1. Critical C…" at bounding box center [519, 142] width 803 height 73
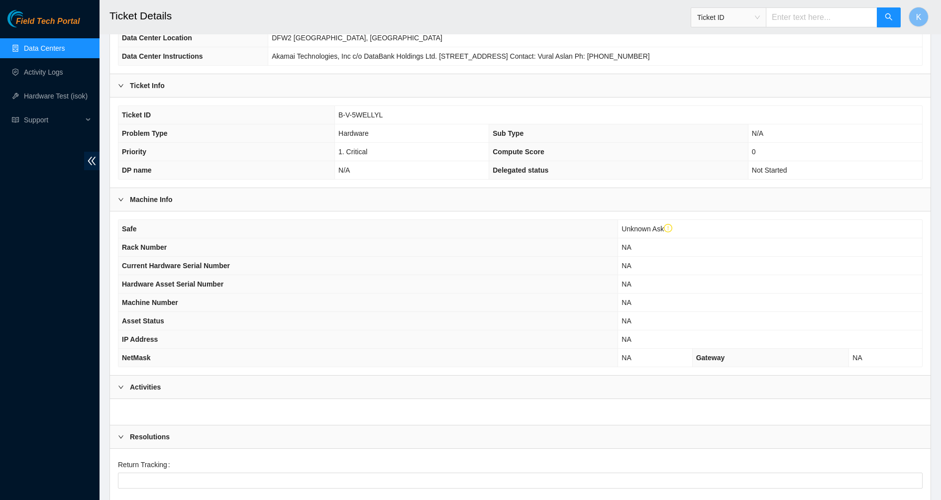
click at [338, 153] on td "1. Critical" at bounding box center [412, 152] width 154 height 18
drag, startPoint x: 338, startPoint y: 140, endPoint x: 370, endPoint y: 153, distance: 34.4
click at [370, 153] on tbody "Ticket ID B-V-5WELLYL Problem Type Hardware Sub Type N/A Priority 1. Critical C…" at bounding box center [519, 142] width 803 height 73
click at [394, 176] on td "N/A" at bounding box center [412, 170] width 154 height 18
drag, startPoint x: 394, startPoint y: 176, endPoint x: 353, endPoint y: 153, distance: 47.4
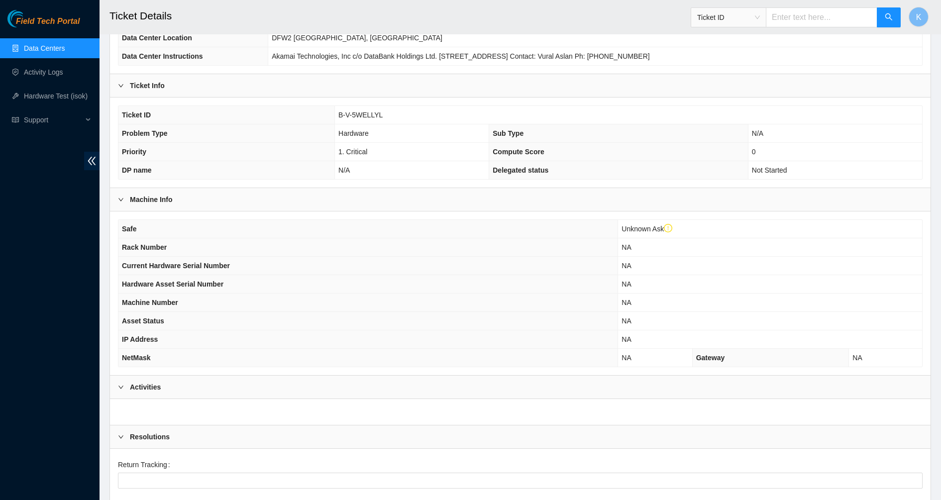
click at [353, 153] on tbody "Ticket ID B-V-5WELLYL Problem Type Hardware Sub Type N/A Priority 1. Critical C…" at bounding box center [519, 142] width 803 height 73
click at [353, 153] on span "1. Critical" at bounding box center [352, 152] width 29 height 8
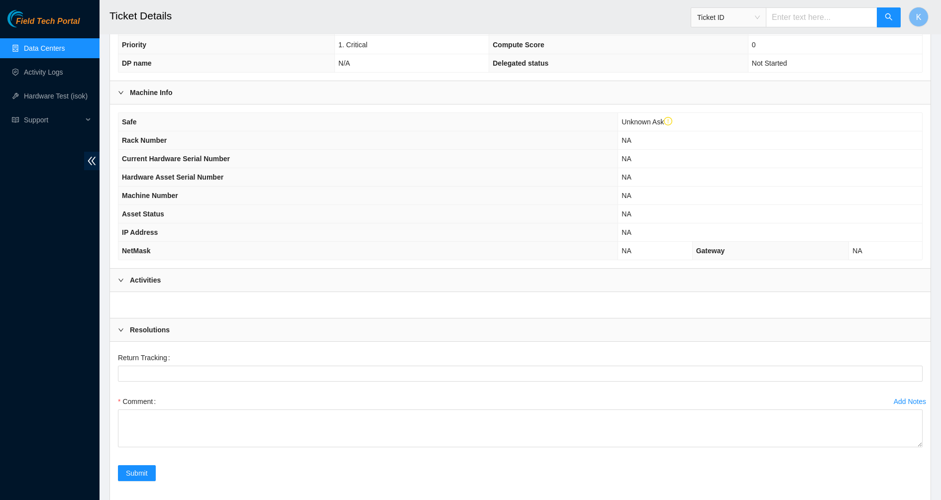
scroll to position [325, 0]
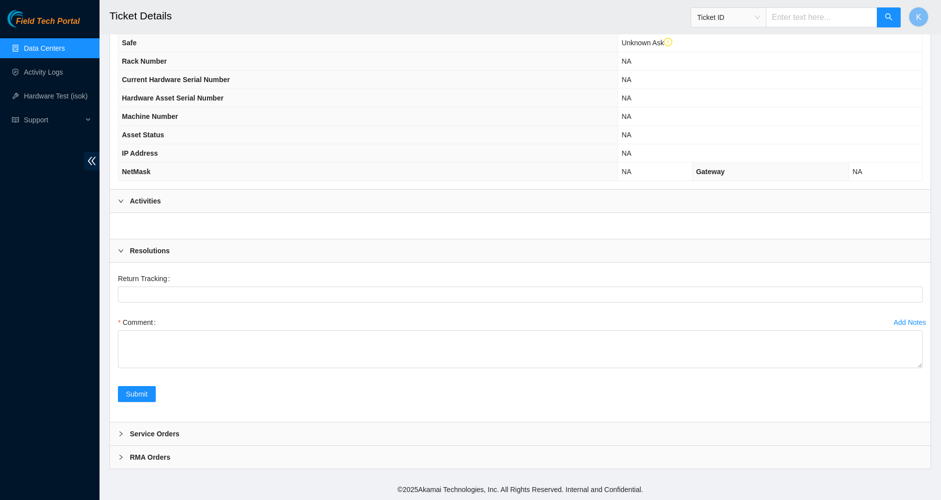
click at [146, 437] on b "Service Orders" at bounding box center [155, 433] width 50 height 11
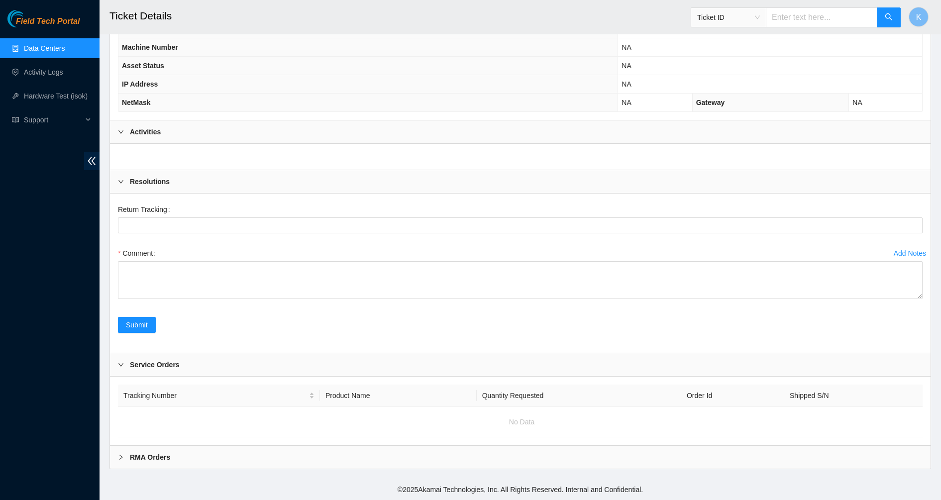
click at [162, 453] on b "RMA Orders" at bounding box center [150, 457] width 40 height 11
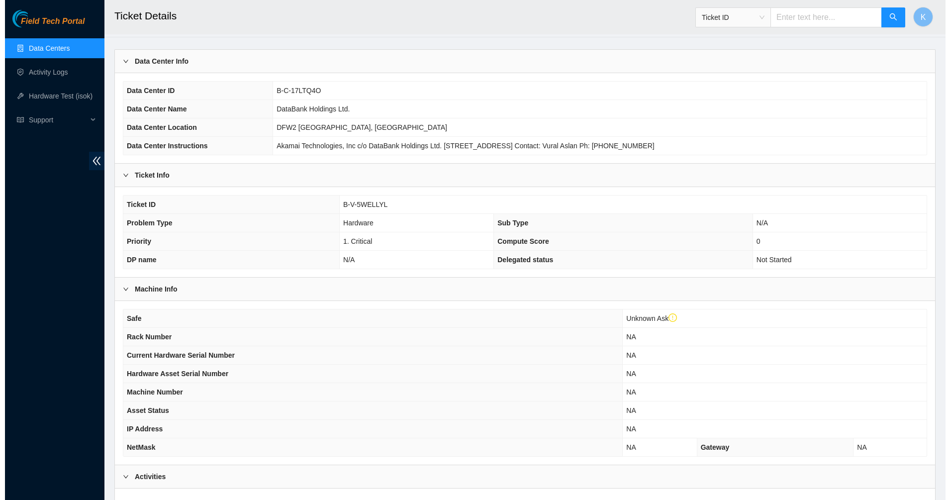
scroll to position [0, 0]
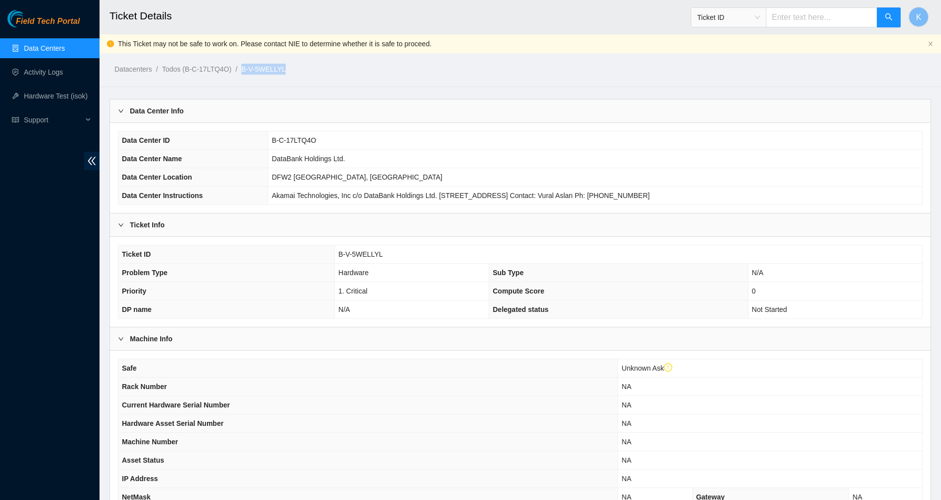
drag, startPoint x: 287, startPoint y: 69, endPoint x: 239, endPoint y: 72, distance: 47.8
click at [239, 72] on ol "Datacenters / Todos (B-C-17LTQ4O) / B-V-5WELLYL /" at bounding box center [422, 69] width 616 height 11
copy ol "B-V-5WELLYL"
click at [65, 47] on link "Data Centers" at bounding box center [44, 48] width 41 height 8
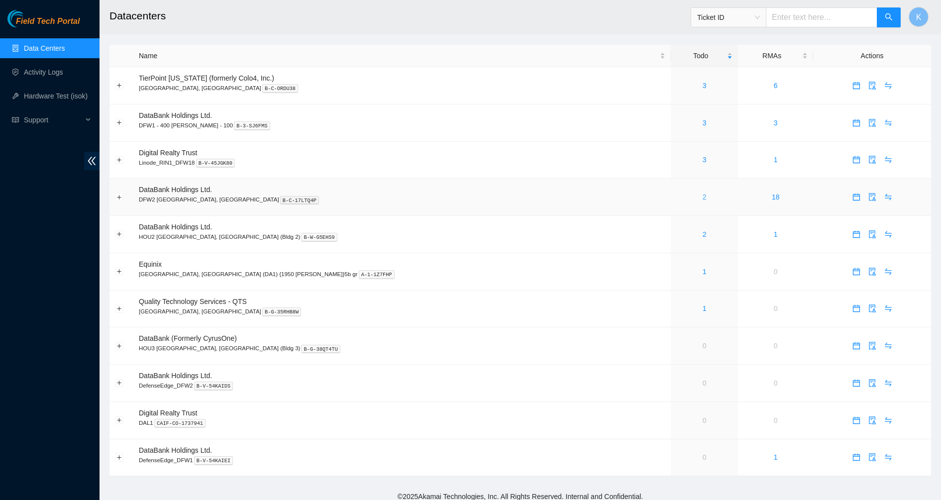
click at [702, 198] on link "2" at bounding box center [704, 197] width 4 height 8
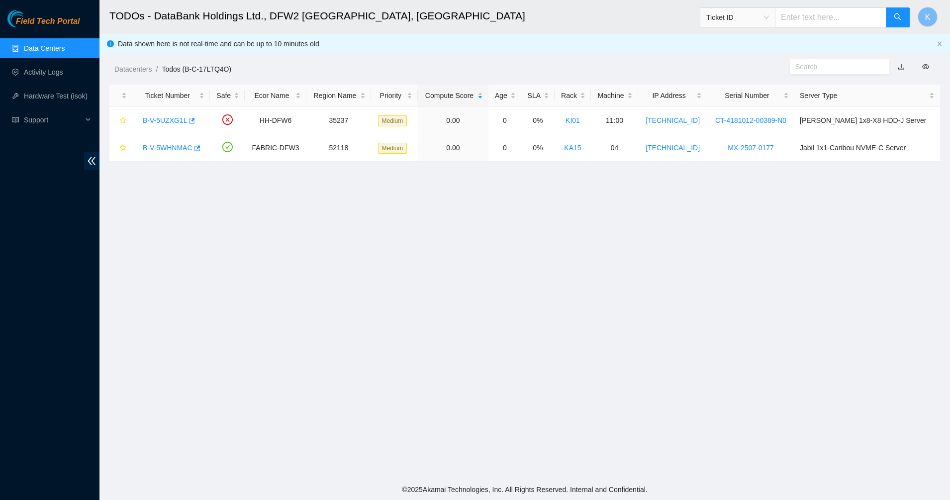
click at [852, 69] on input "text" at bounding box center [835, 66] width 81 height 11
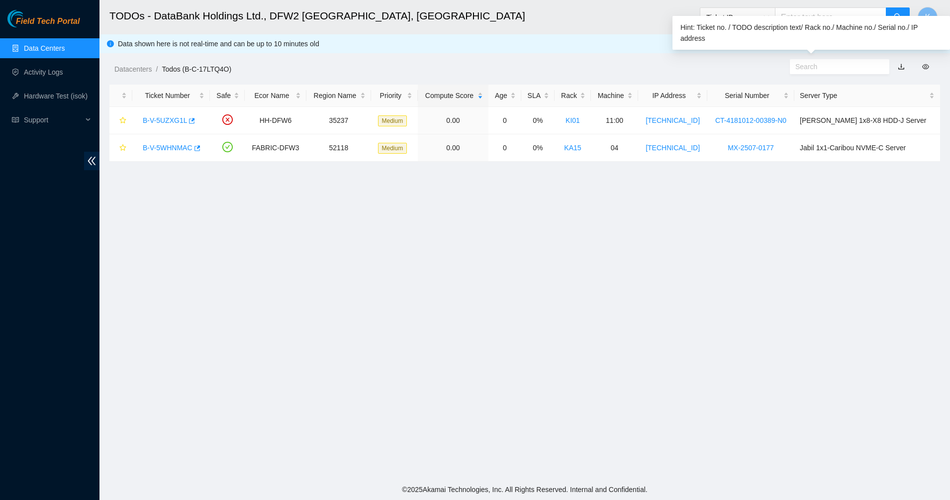
paste input "B-V-5WELLYL"
type input "B-V-5WELLYL"
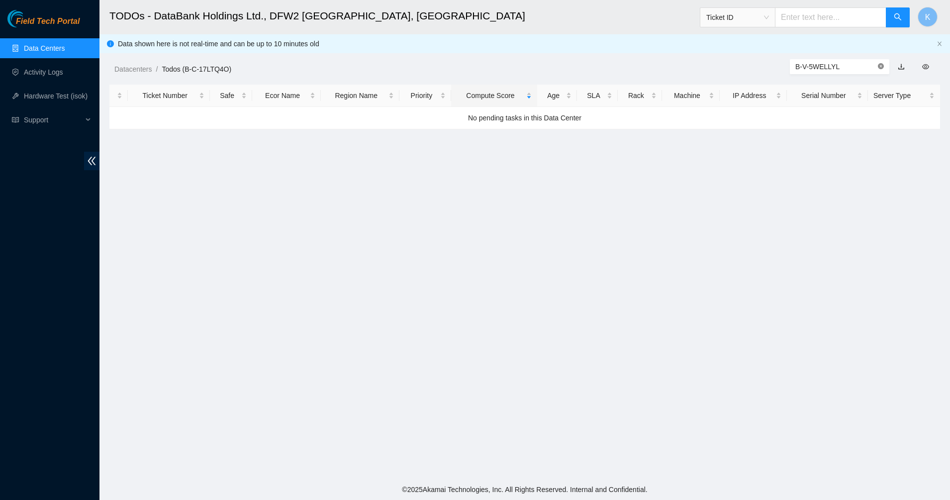
click at [883, 66] on icon "close-circle" at bounding box center [881, 66] width 6 height 6
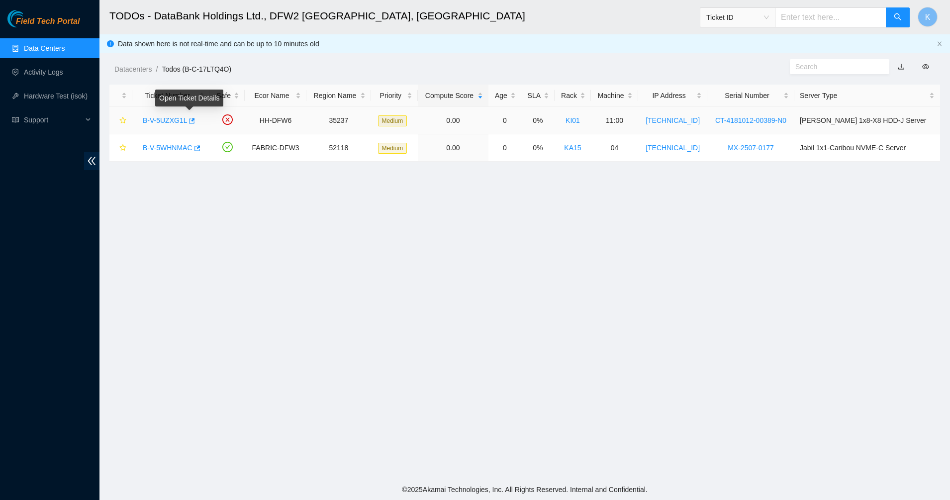
click at [182, 119] on link "B-V-5UZXG1L" at bounding box center [165, 120] width 44 height 8
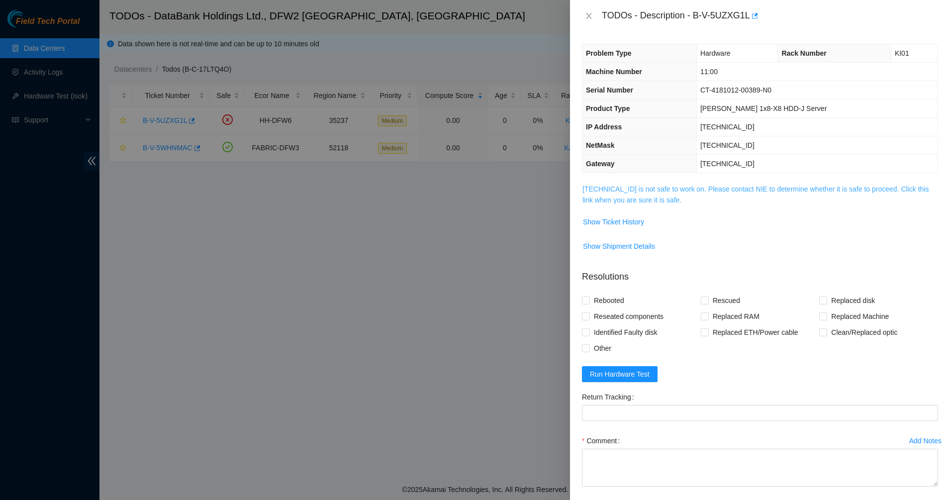
click at [643, 199] on link "23.32.18.99 is not safe to work on. Please contact NIE to determine whether it …" at bounding box center [755, 194] width 346 height 19
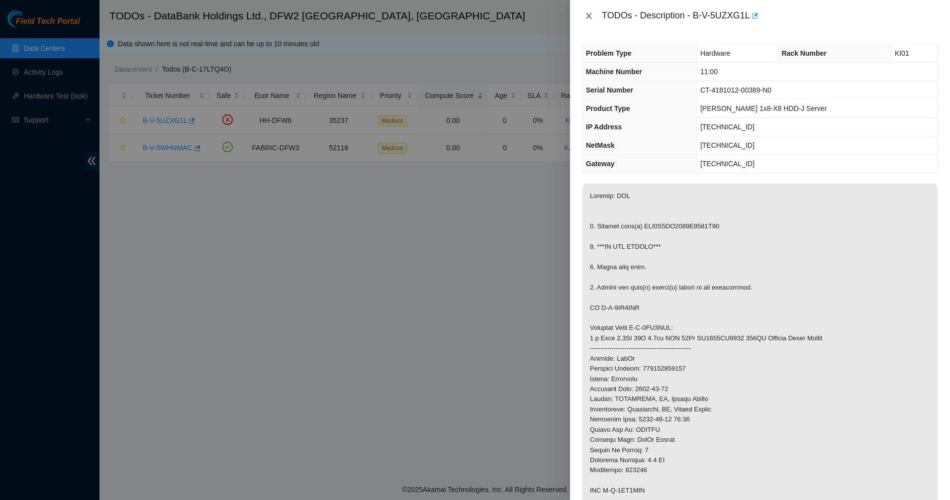
click at [590, 14] on icon "close" at bounding box center [589, 16] width 8 height 8
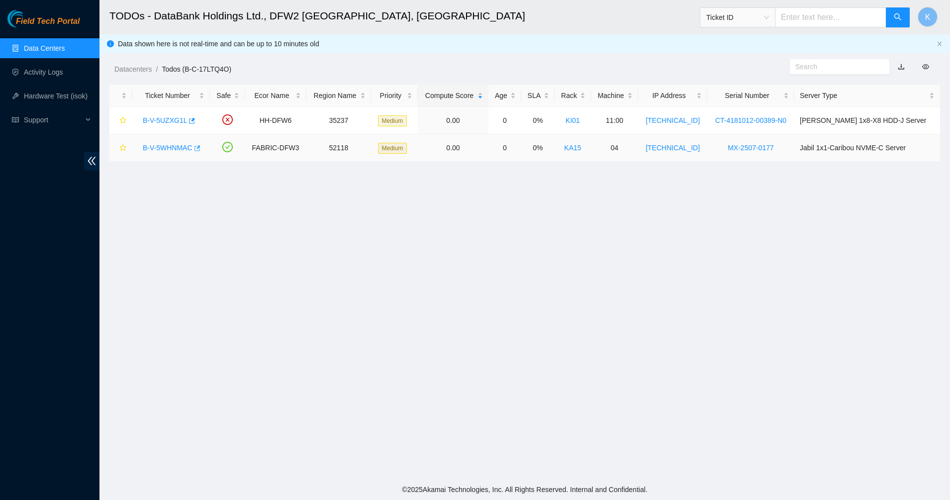
click at [192, 149] on button "button" at bounding box center [196, 148] width 8 height 16
click at [346, 224] on main "TODOs - DataBank Holdings Ltd., DFW2 Richardson, TX Ticket ID K Data shown here…" at bounding box center [524, 239] width 851 height 479
click at [45, 20] on span "Field Tech Portal" at bounding box center [48, 21] width 64 height 9
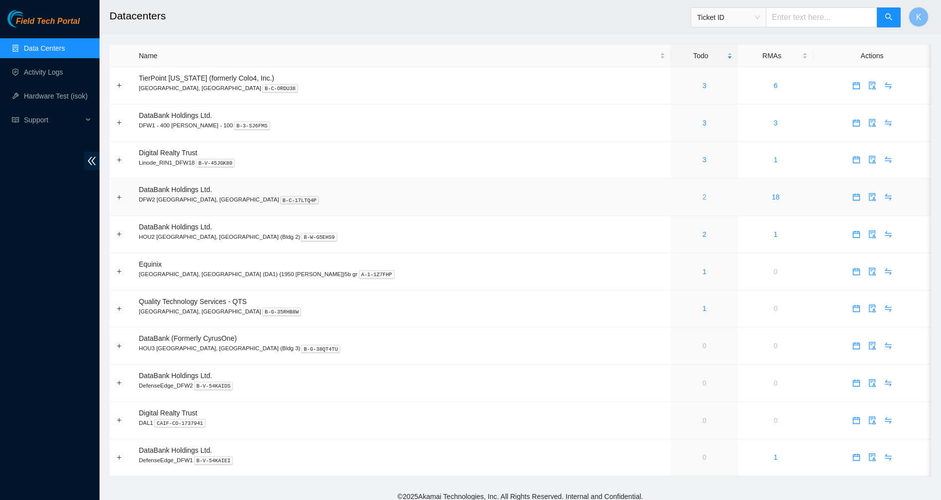
click at [702, 198] on link "2" at bounding box center [704, 197] width 4 height 8
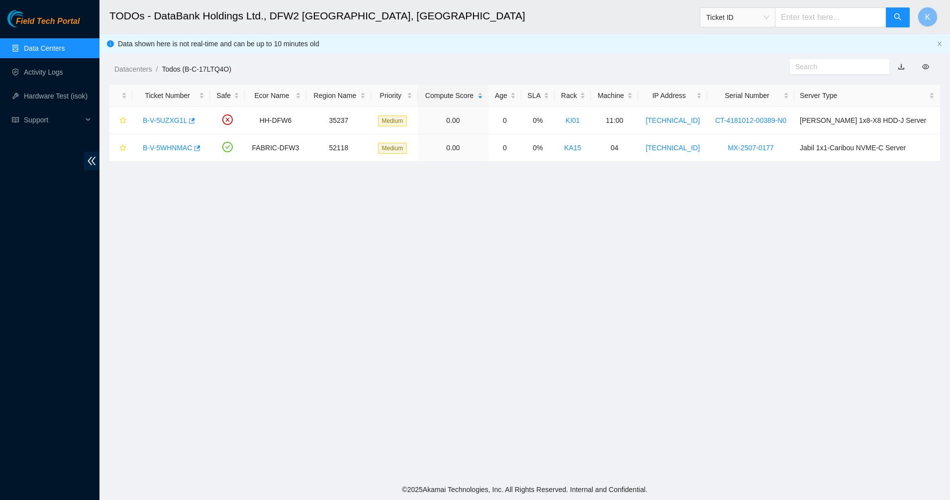
drag, startPoint x: 419, startPoint y: 204, endPoint x: 105, endPoint y: 92, distance: 333.1
click at [418, 204] on main "TODOs - DataBank Holdings Ltd., DFW2 Richardson, TX Ticket ID K Data shown here…" at bounding box center [524, 239] width 851 height 479
click at [32, 50] on link "Data Centers" at bounding box center [44, 48] width 41 height 8
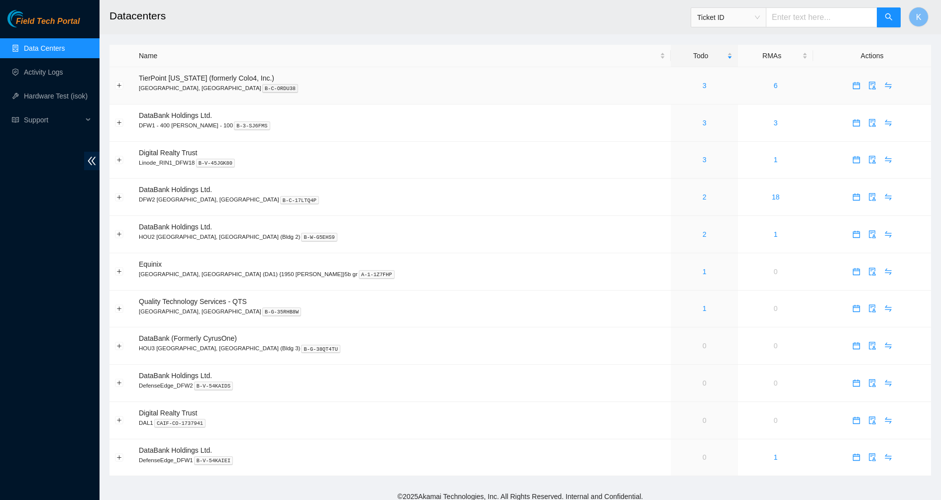
click at [676, 85] on div "3" at bounding box center [704, 85] width 56 height 11
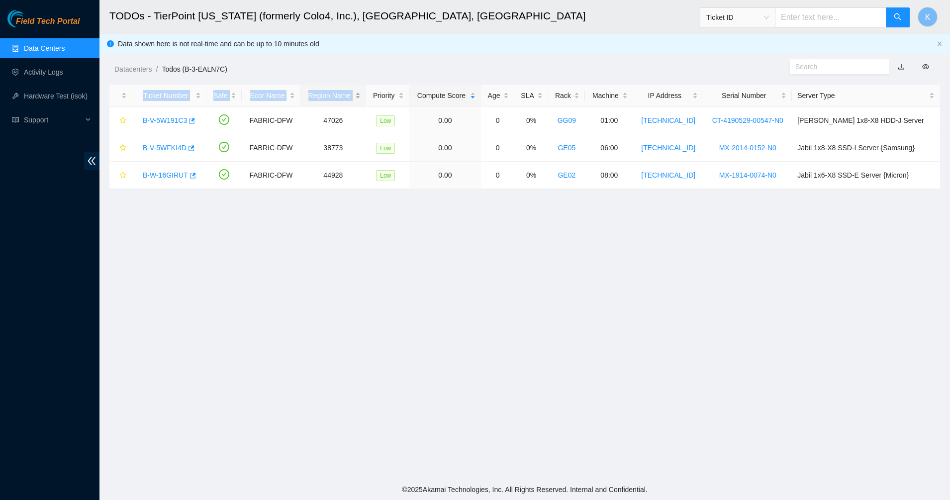
drag, startPoint x: 425, startPoint y: 220, endPoint x: 326, endPoint y: 99, distance: 156.9
click at [319, 100] on main "TODOs - TierPoint Texas (formerly Colo4, Inc.), Dallas, TX Ticket ID K Data sho…" at bounding box center [524, 239] width 851 height 479
click at [385, 245] on main "TODOs - TierPoint Texas (formerly Colo4, Inc.), Dallas, TX Ticket ID K Data sho…" at bounding box center [524, 239] width 851 height 479
click at [63, 46] on link "Data Centers" at bounding box center [44, 48] width 41 height 8
